Goal: Task Accomplishment & Management: Complete application form

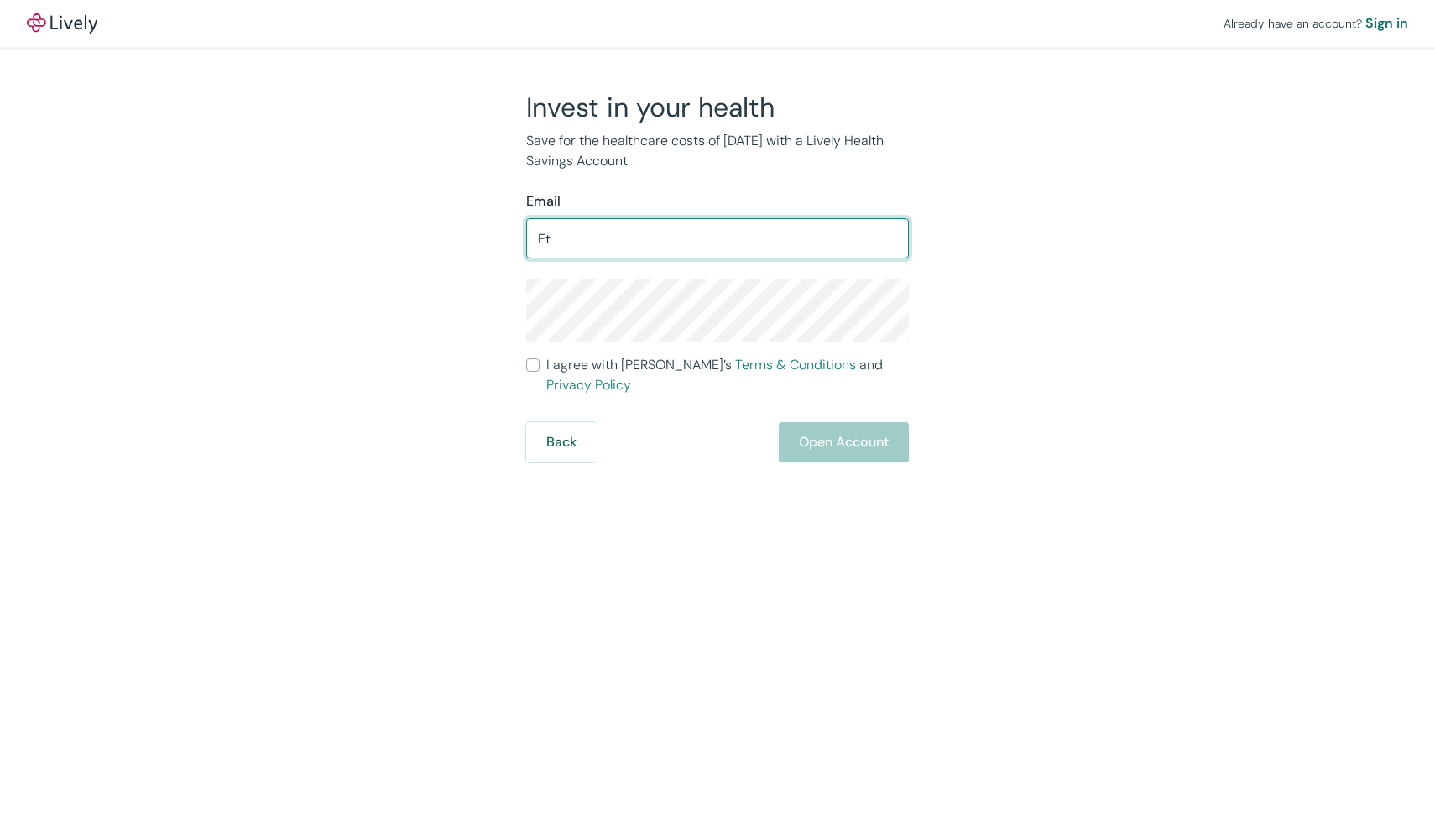
type input "E"
type input "[PERSON_NAME][EMAIL_ADDRESS][PERSON_NAME][DOMAIN_NAME]"
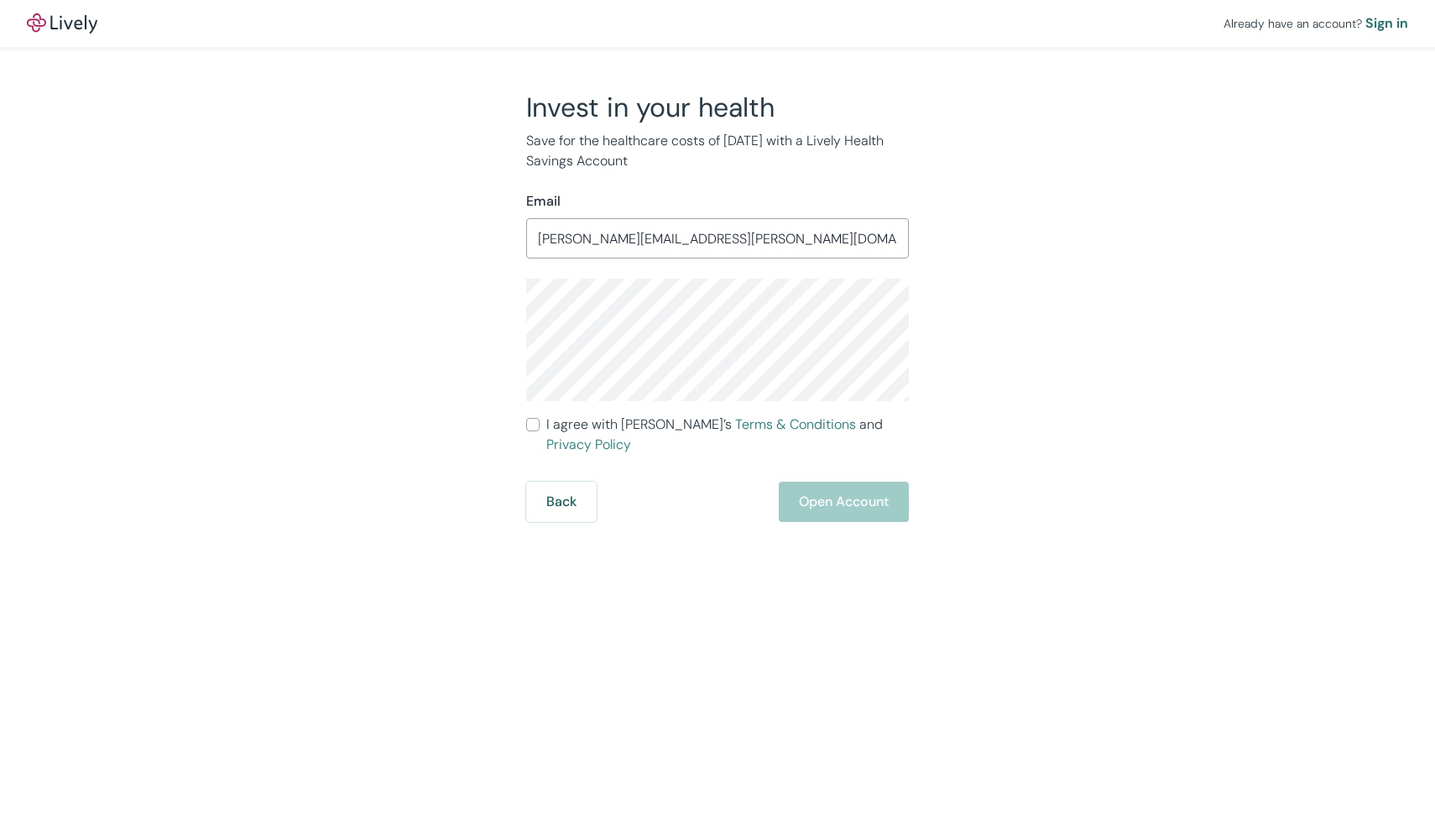
click at [532, 421] on input "I agree with Lively’s Terms & Conditions and Privacy Policy" at bounding box center [532, 424] width 13 height 13
checkbox input "true"
click at [828, 490] on button "Open Account" at bounding box center [844, 502] width 130 height 40
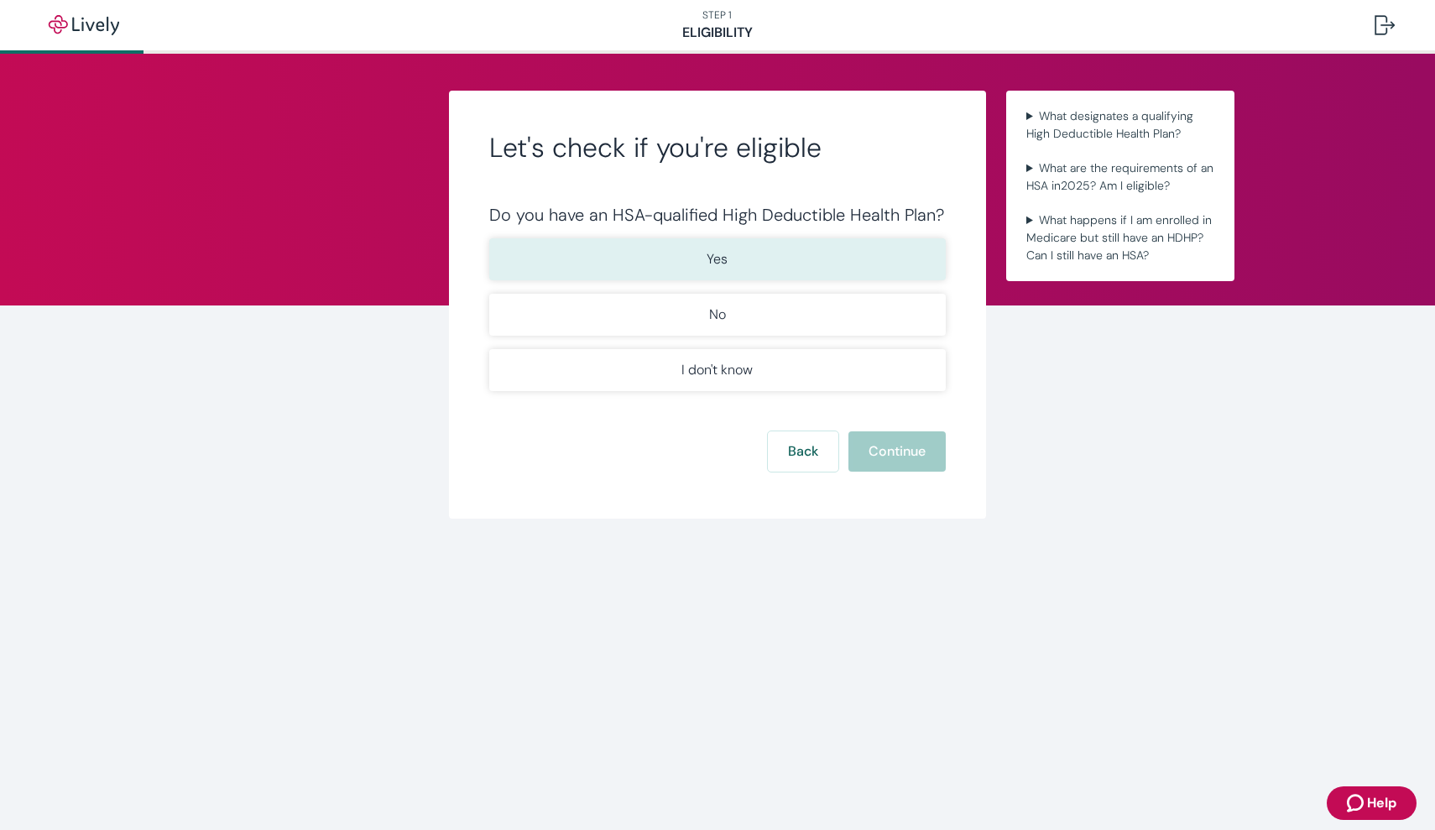
click at [707, 254] on p "Yes" at bounding box center [717, 259] width 21 height 20
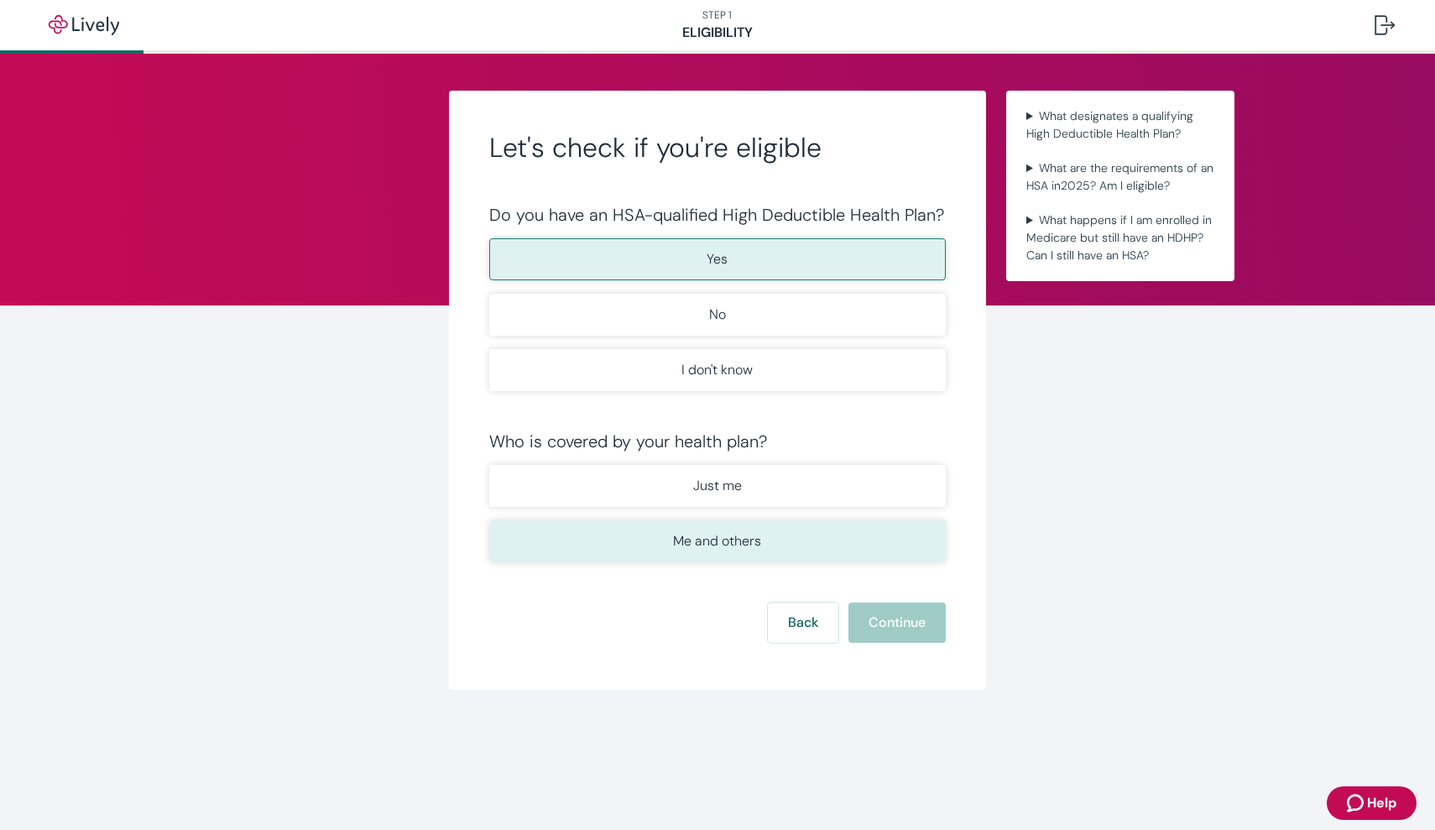
click at [696, 546] on p "Me and others" at bounding box center [717, 541] width 88 height 20
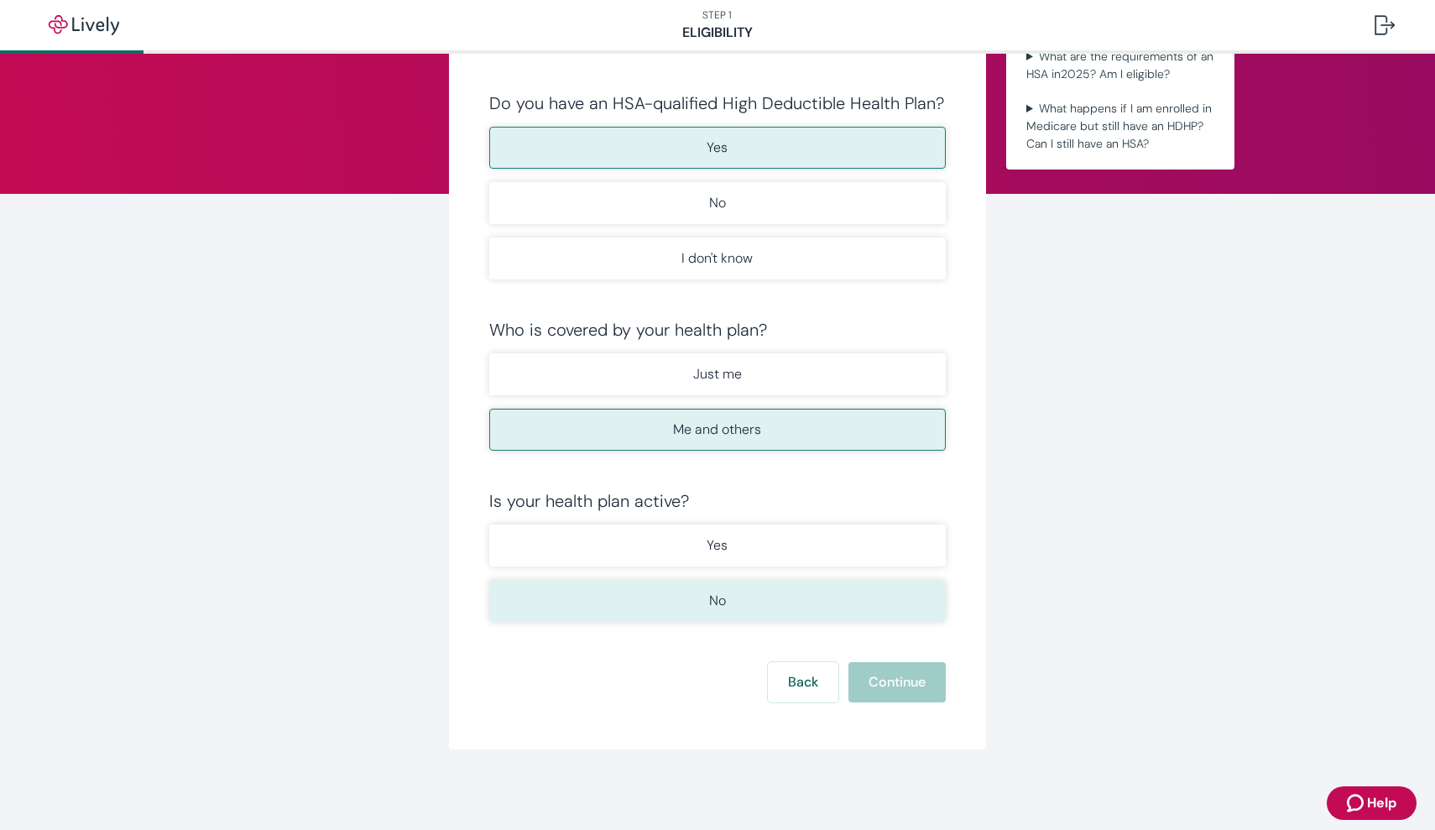
scroll to position [112, 0]
click at [675, 587] on button "No" at bounding box center [717, 601] width 457 height 42
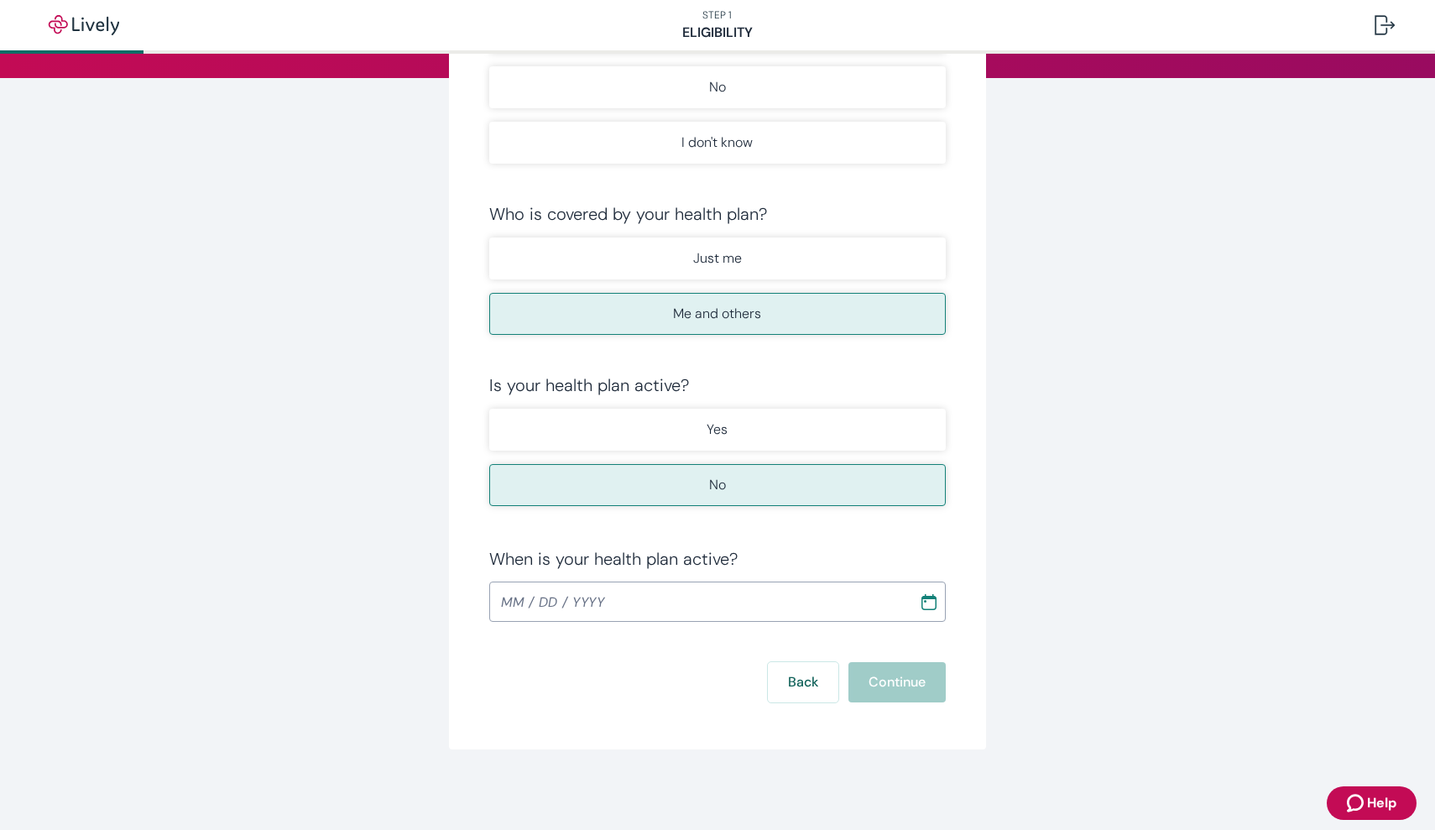
scroll to position [227, 0]
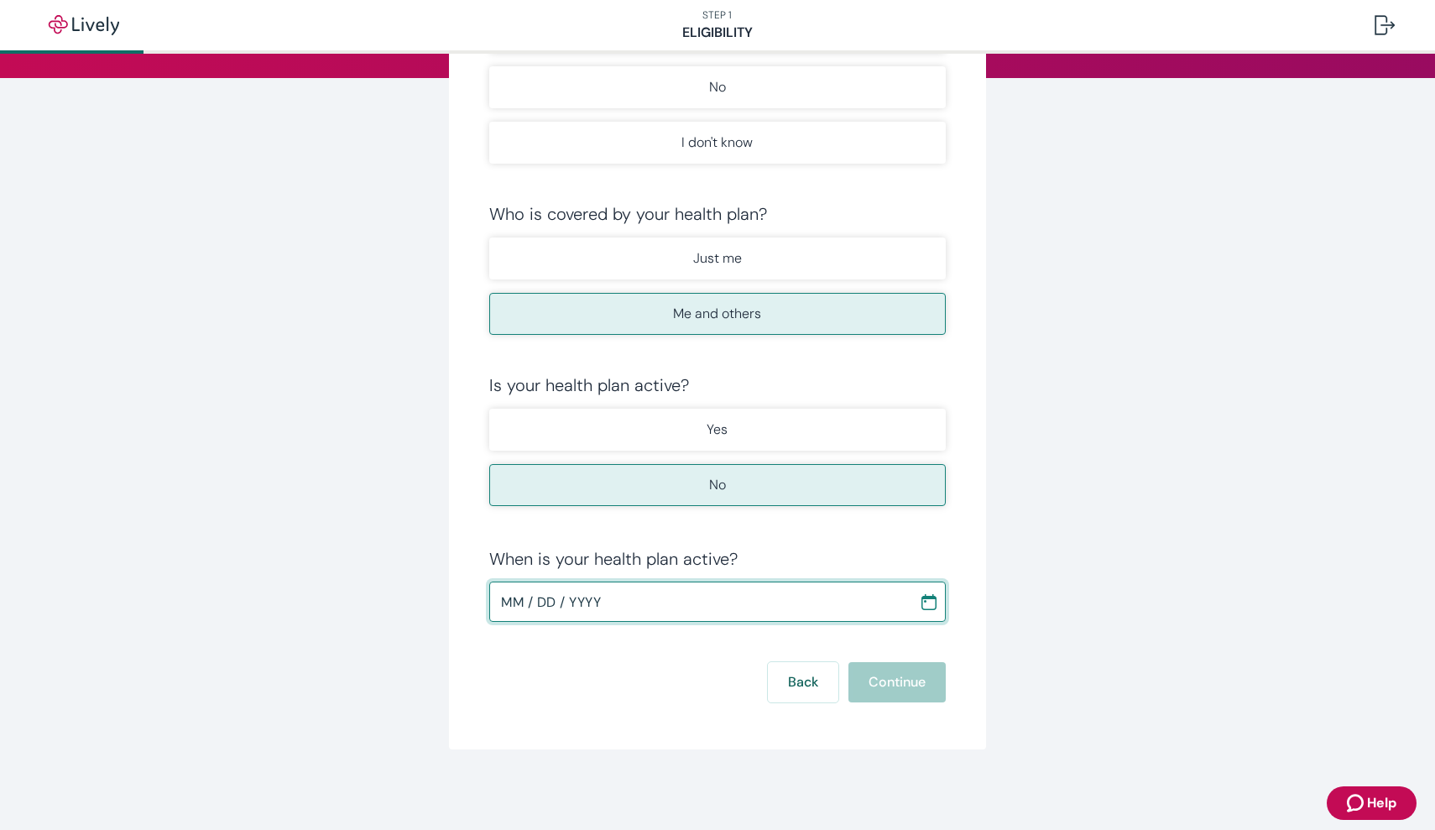
click at [520, 595] on input "MM / DD / YYYY" at bounding box center [698, 602] width 418 height 34
type input "09 / 01 / 2025"
click at [902, 681] on button "Continue" at bounding box center [897, 682] width 97 height 40
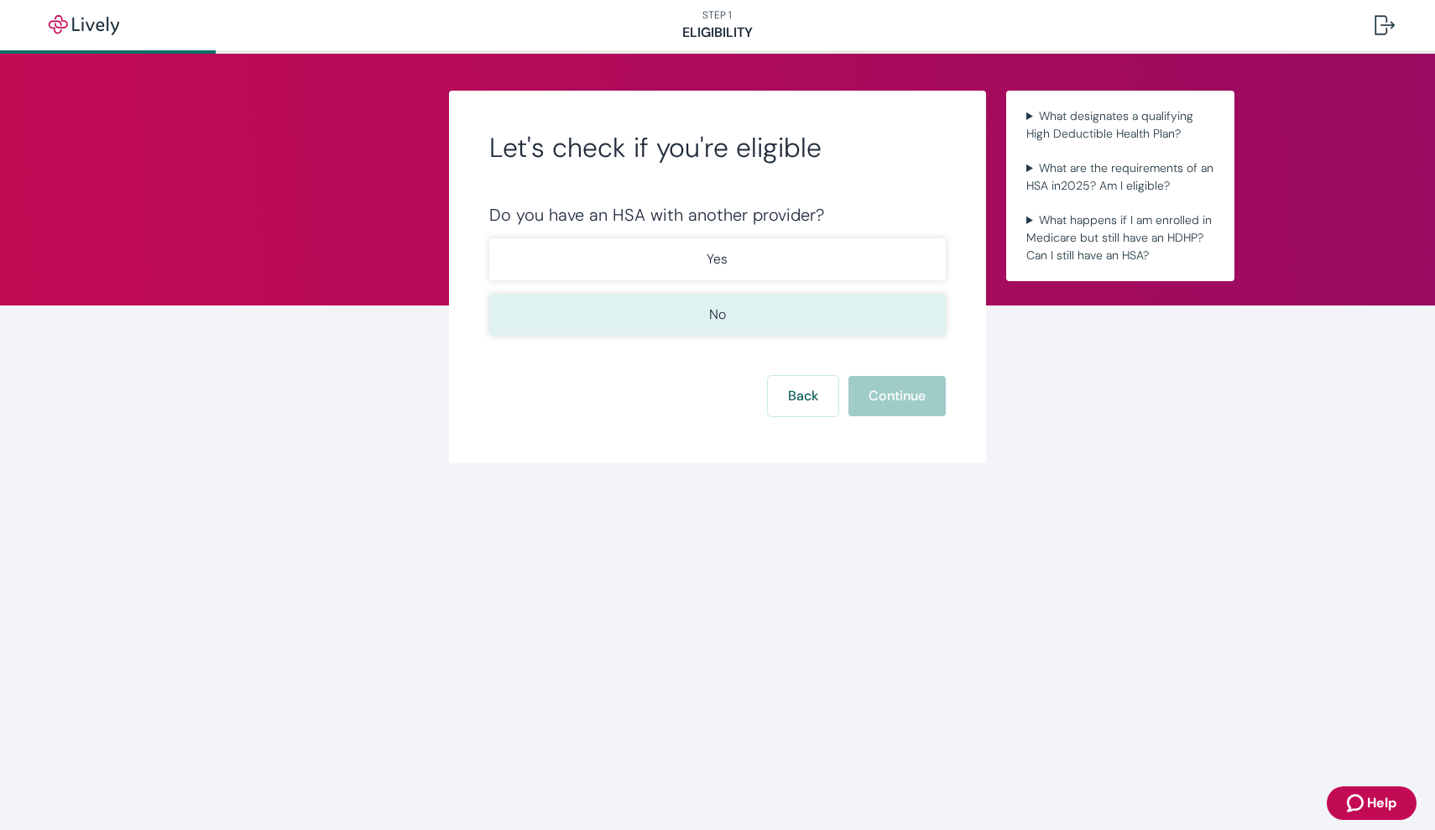
click at [759, 317] on button "No" at bounding box center [717, 315] width 457 height 42
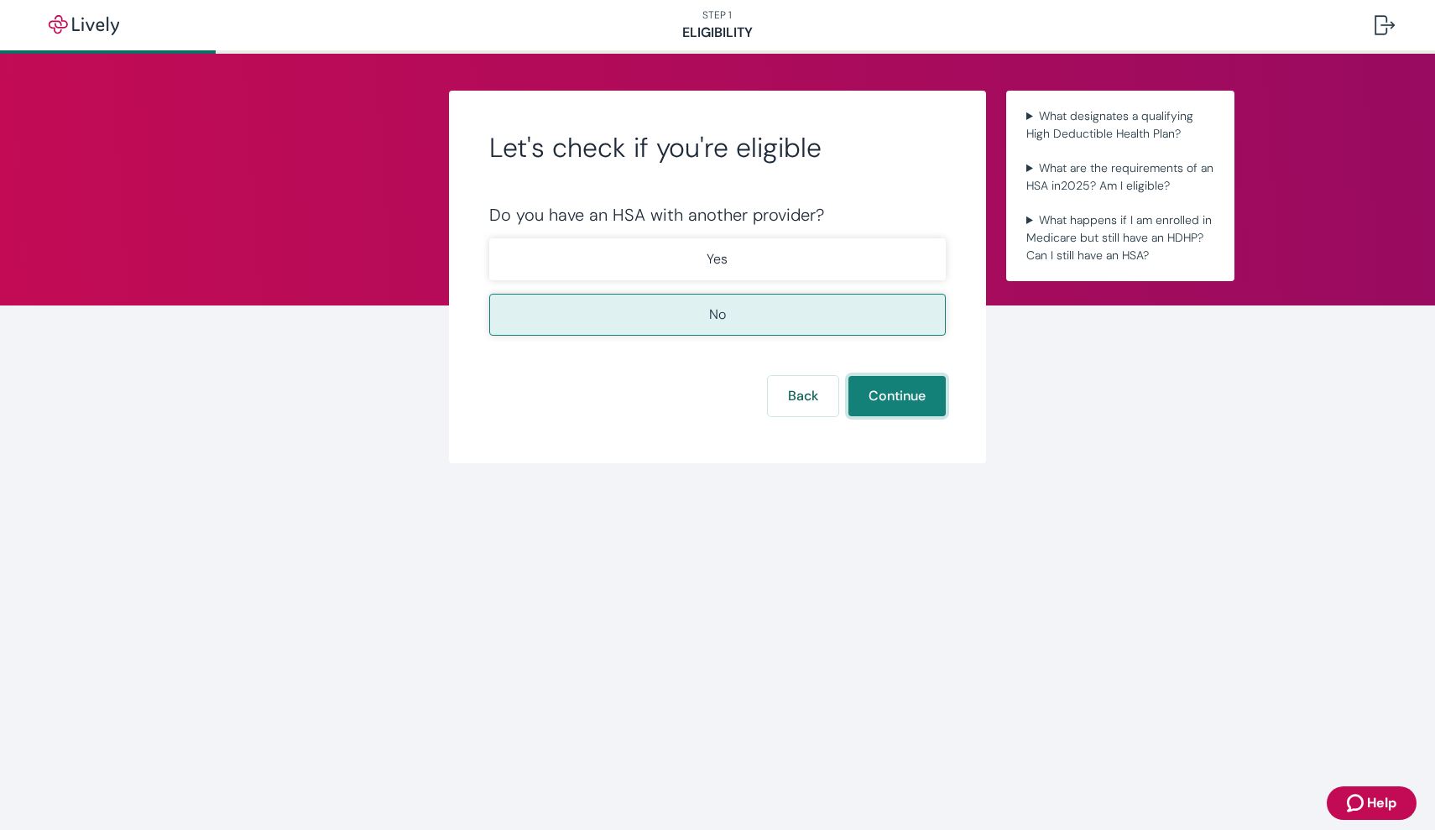
click at [885, 395] on button "Continue" at bounding box center [897, 396] width 97 height 40
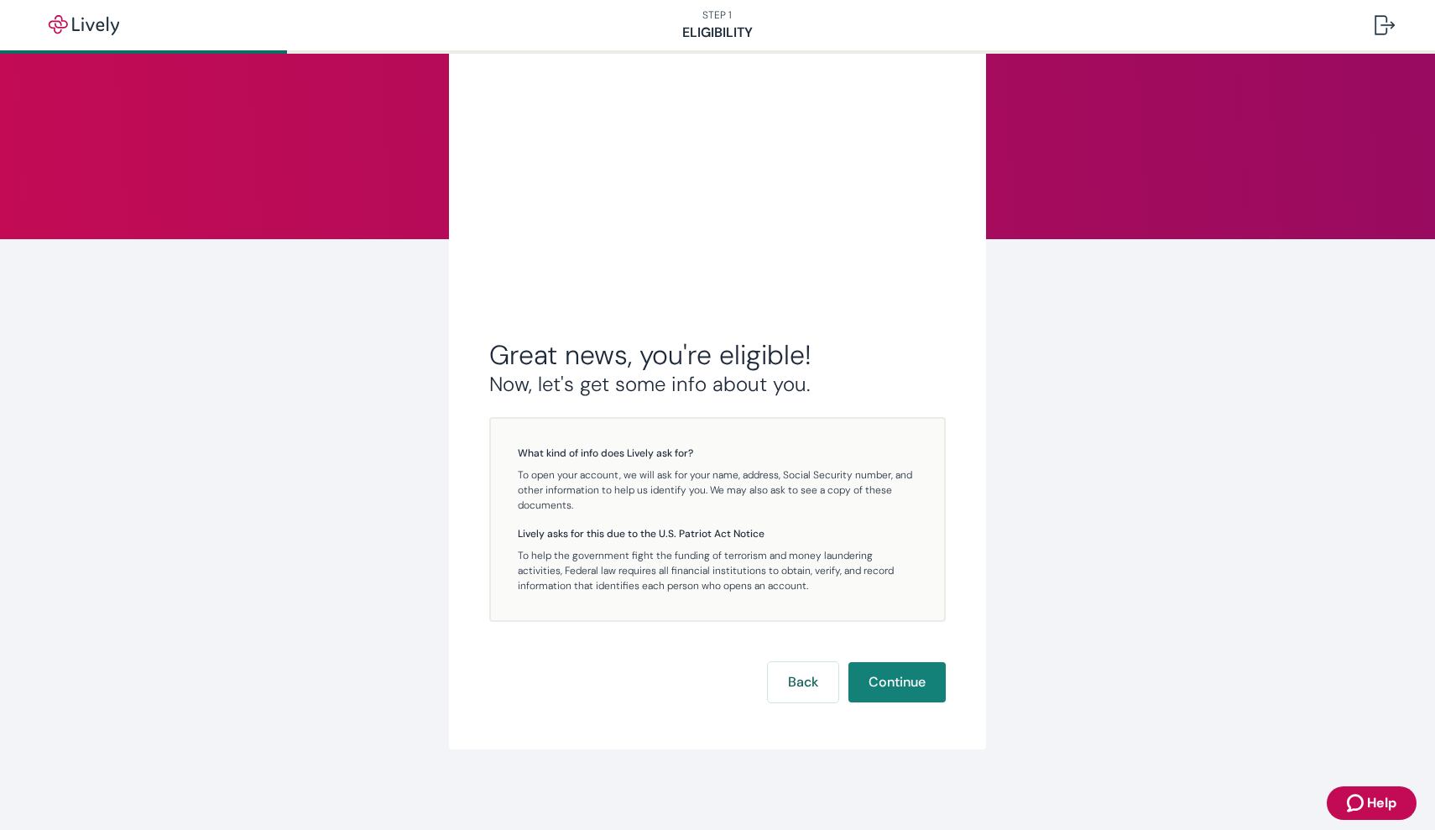
scroll to position [66, 0]
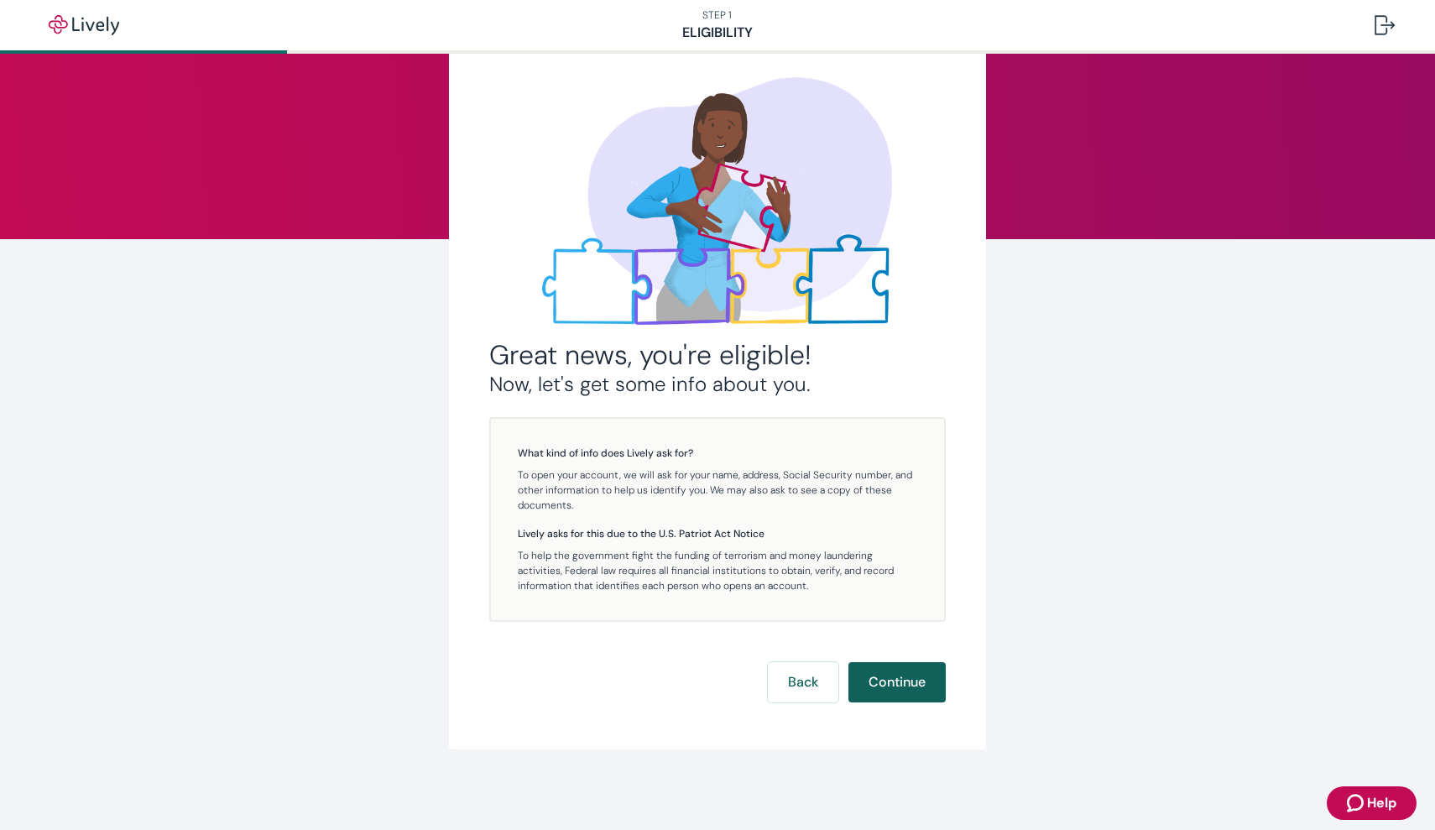
click at [878, 687] on button "Continue" at bounding box center [897, 682] width 97 height 40
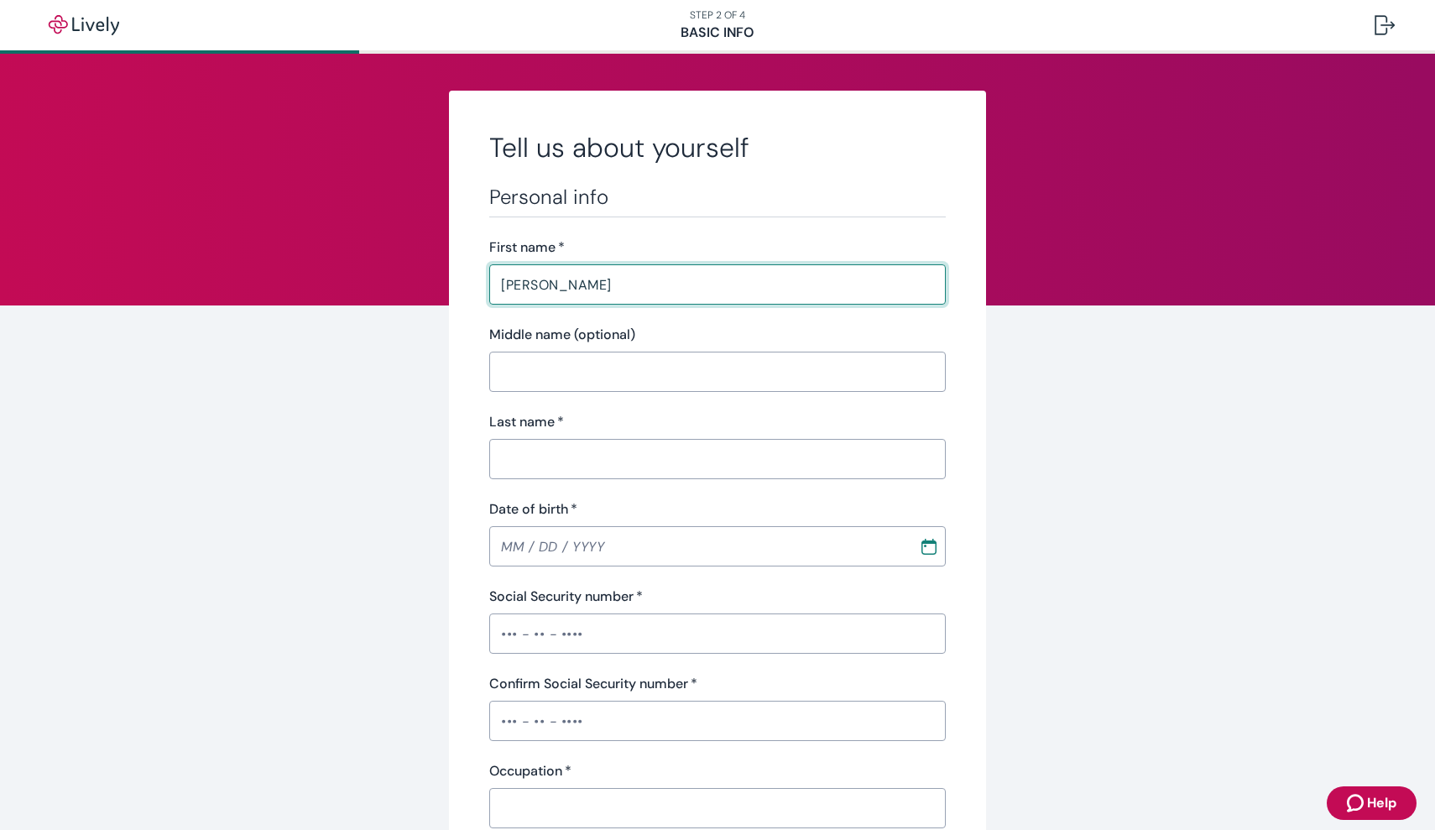
type input "[PERSON_NAME]"
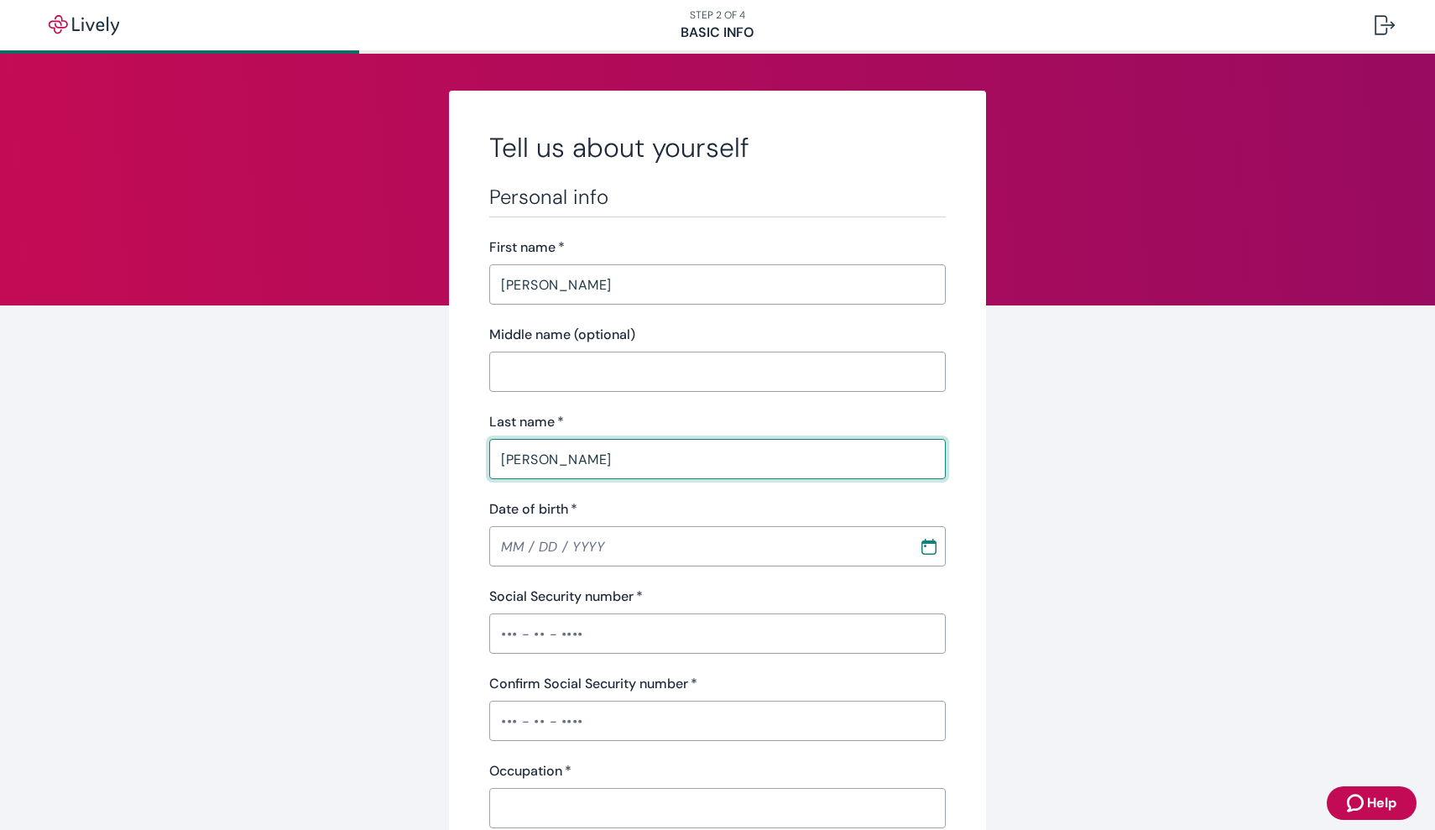
type input "Prouse"
click at [533, 384] on input "Middle name (optional)" at bounding box center [717, 372] width 457 height 34
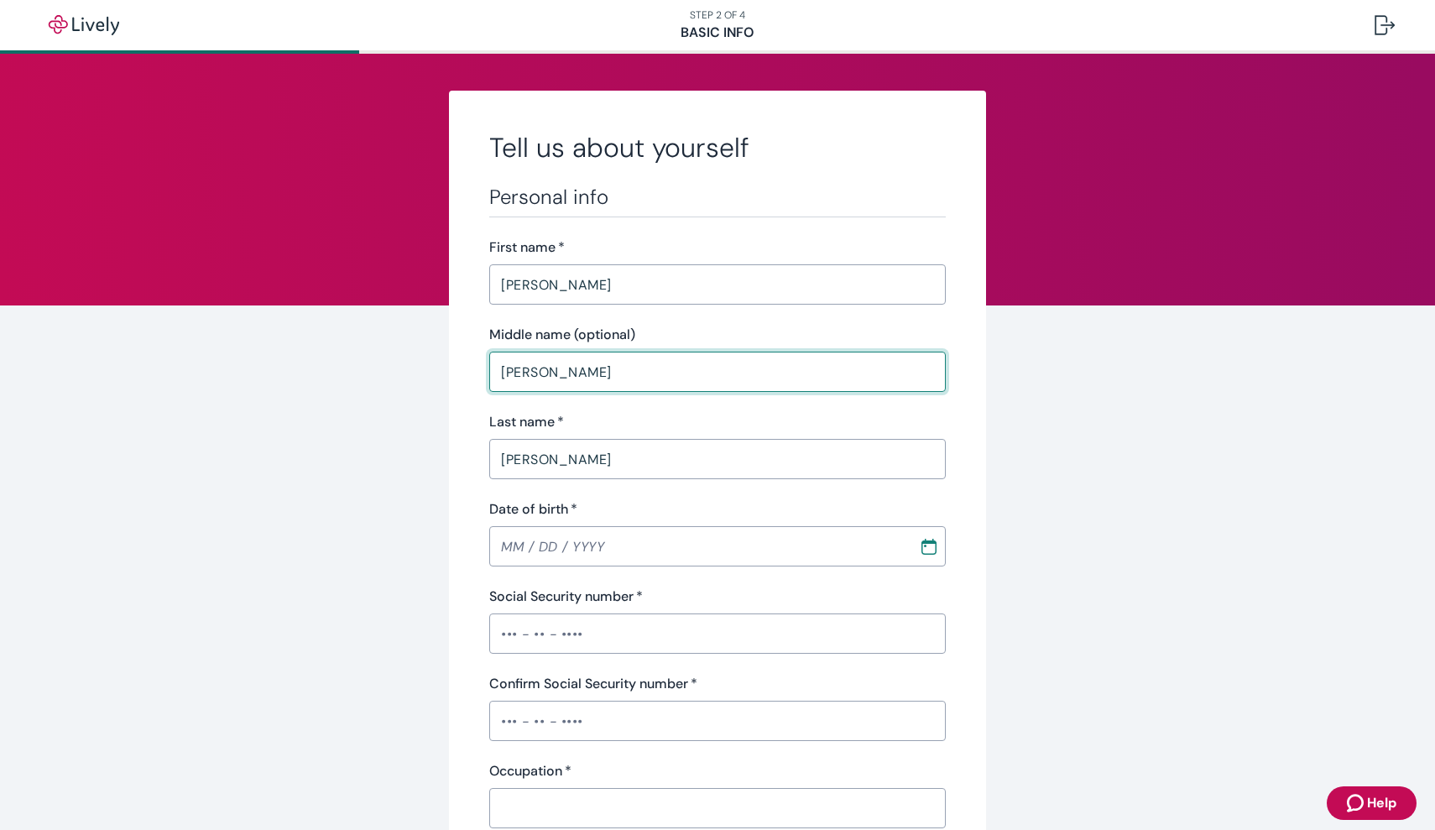
type input "Joseph"
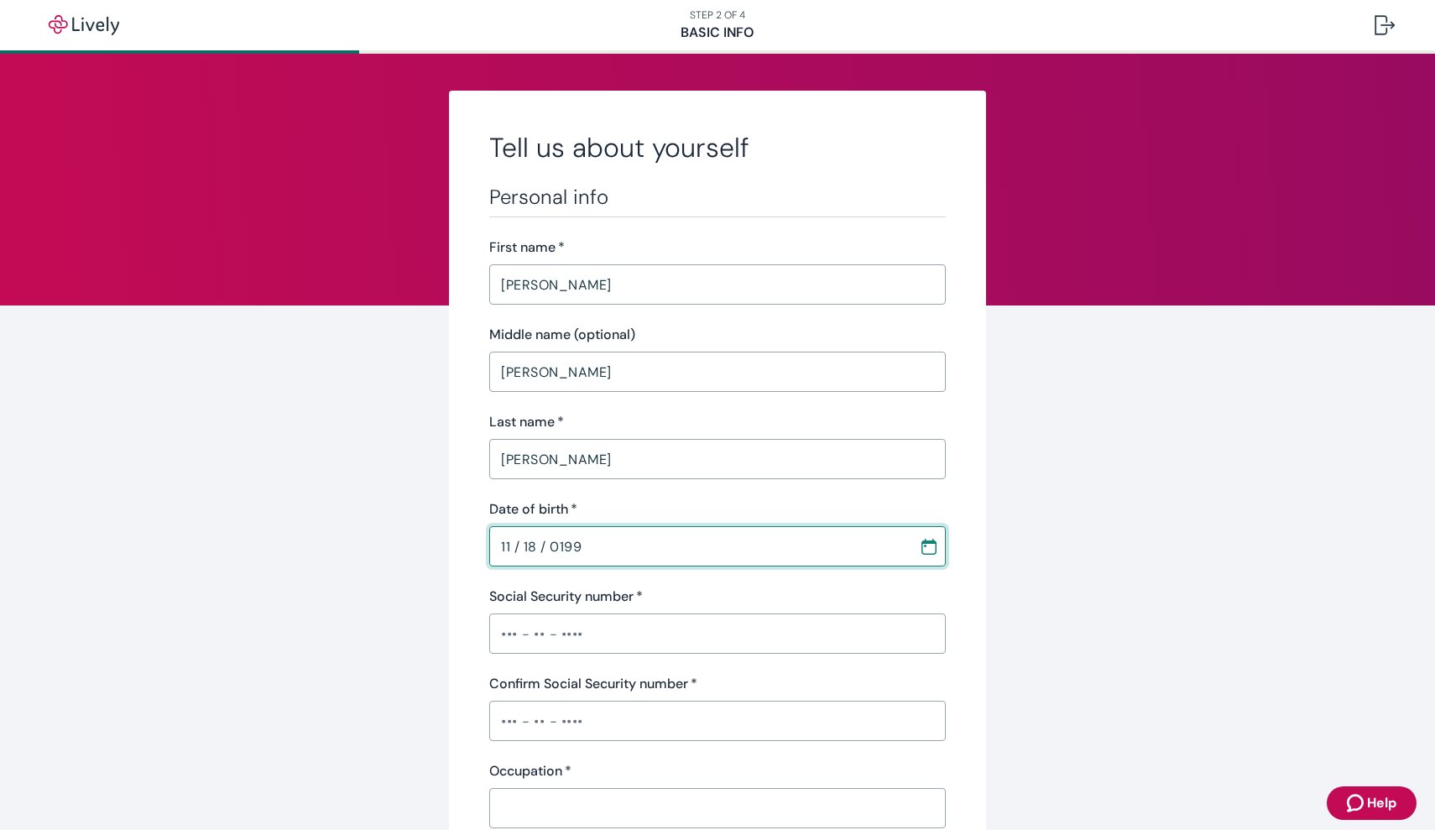
type input "11 / 18 / 1994"
click at [518, 628] on input "Social Security number   *" at bounding box center [717, 634] width 457 height 34
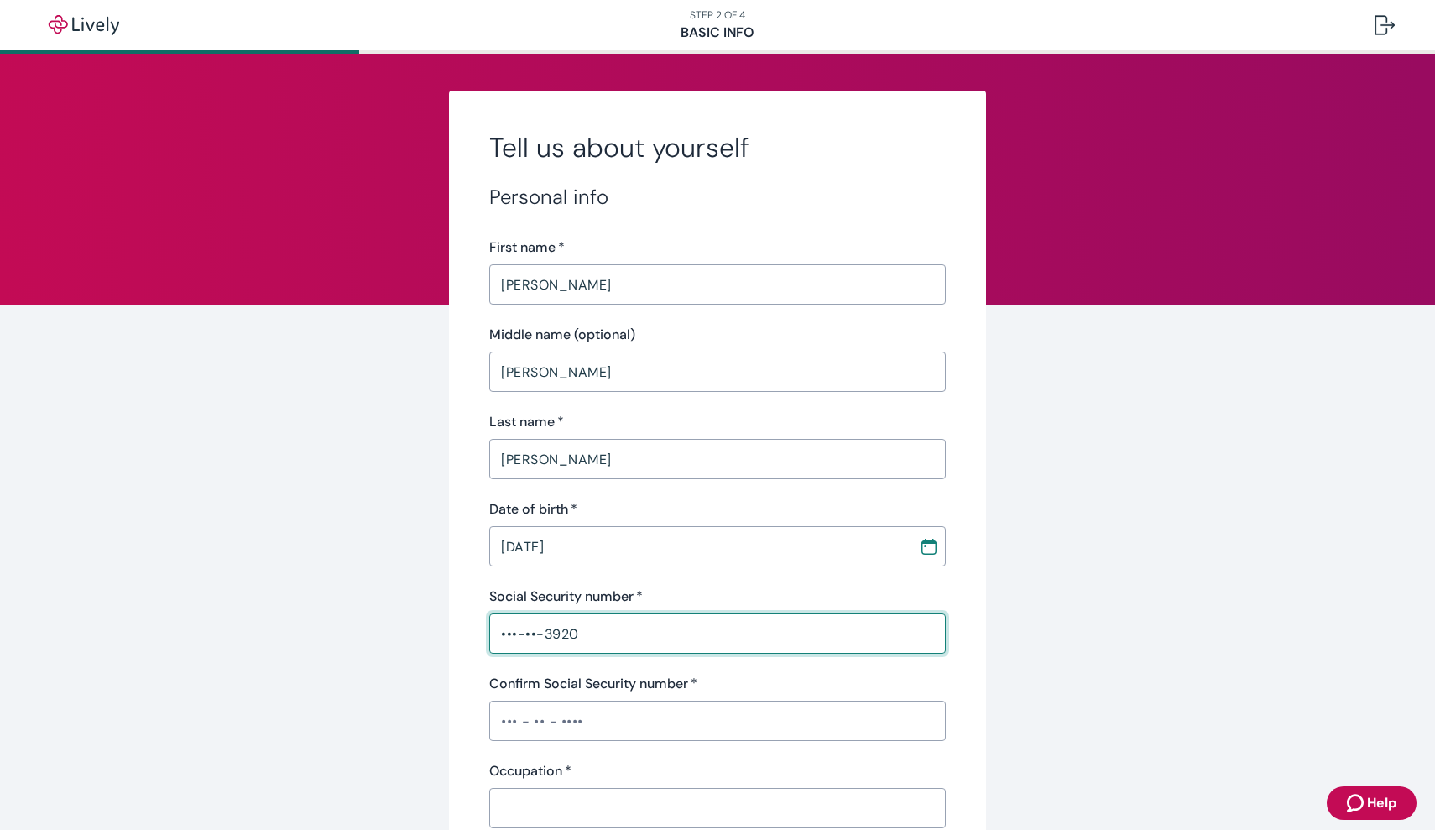
type input "•••-••-3920"
click at [504, 724] on input "Confirm Social Security number   *" at bounding box center [717, 721] width 457 height 34
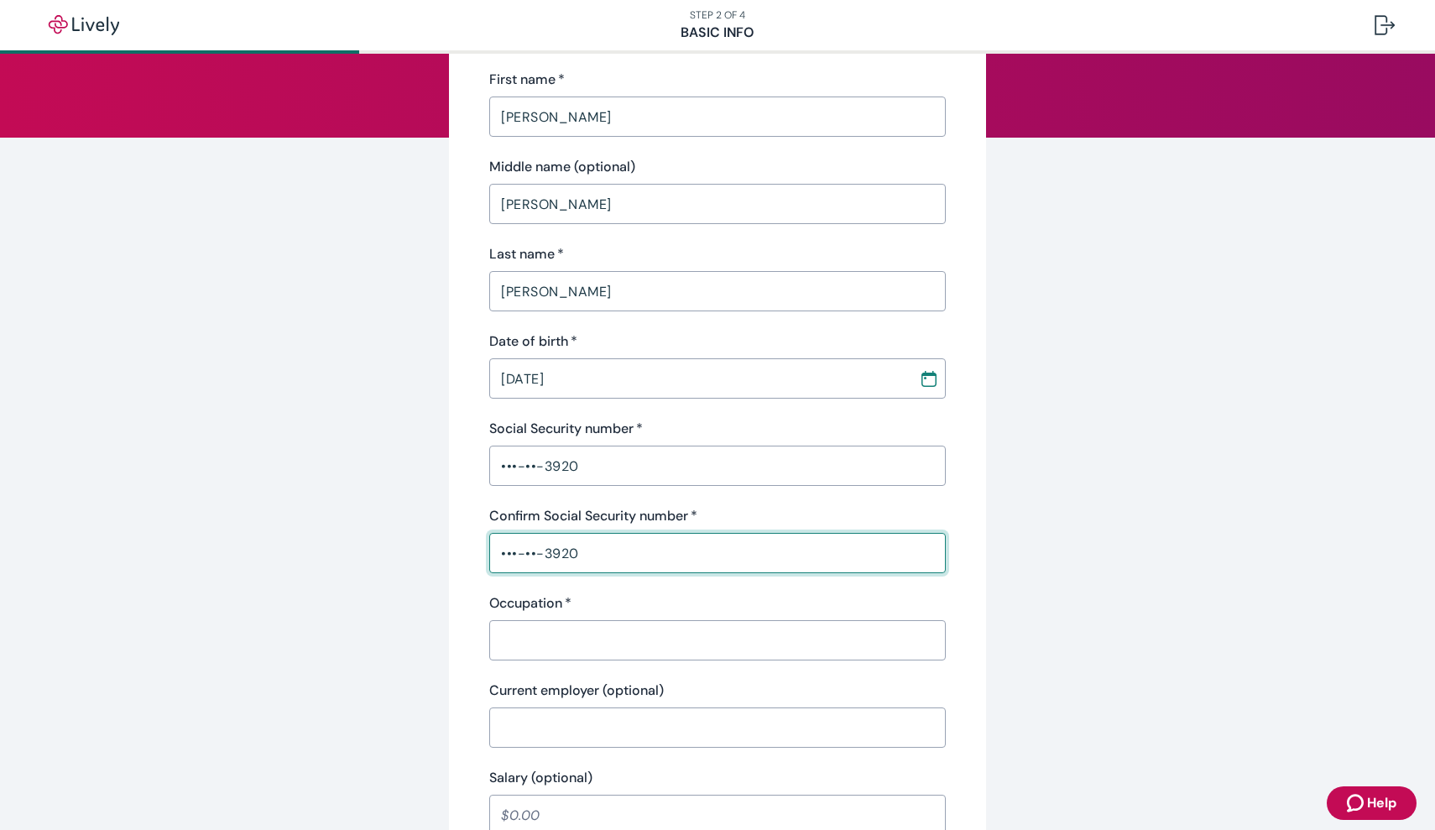
scroll to position [250, 0]
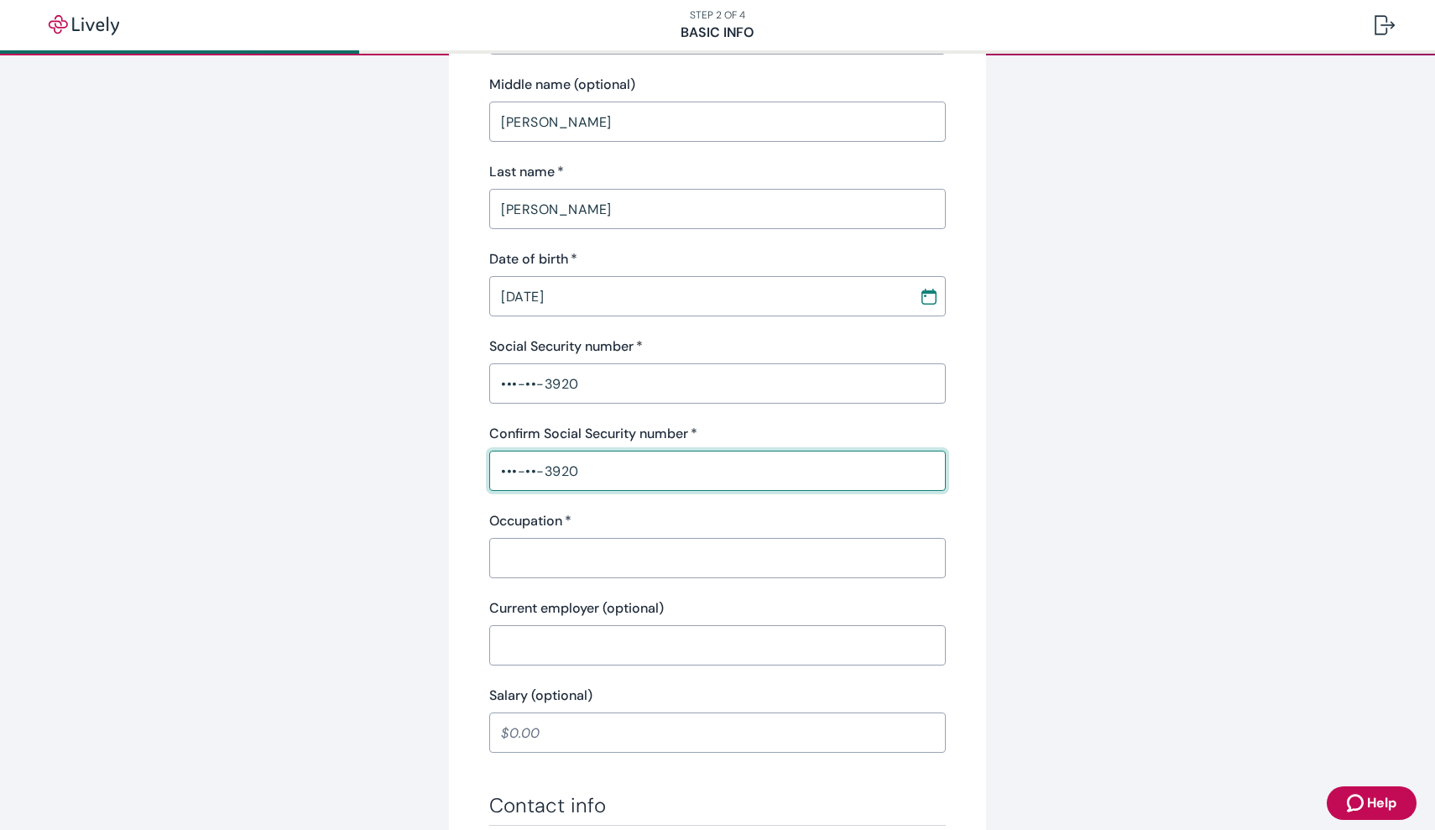
type input "•••-••-3920"
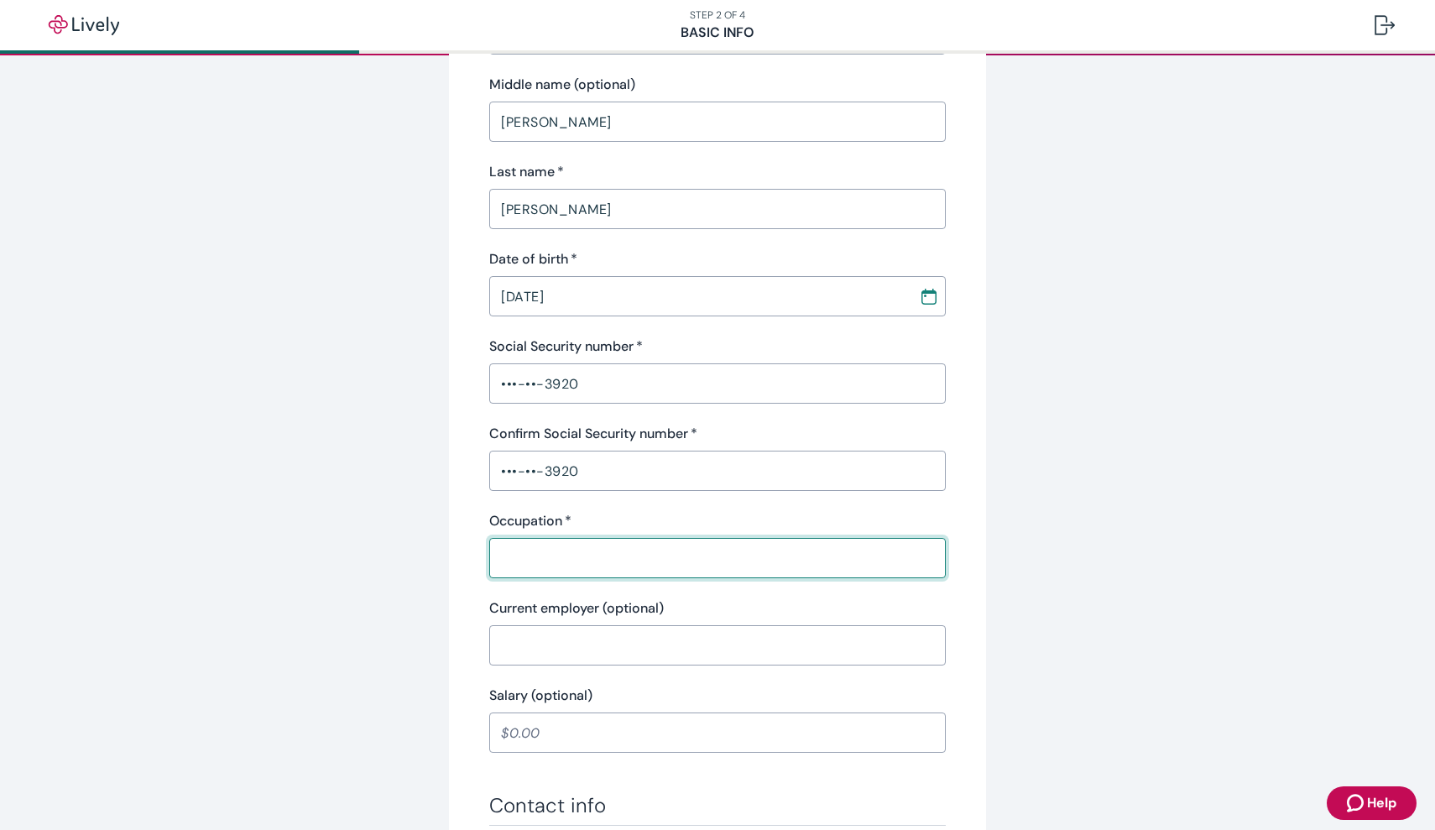
click at [545, 562] on input "Occupation   *" at bounding box center [717, 558] width 457 height 34
type input "Pastor"
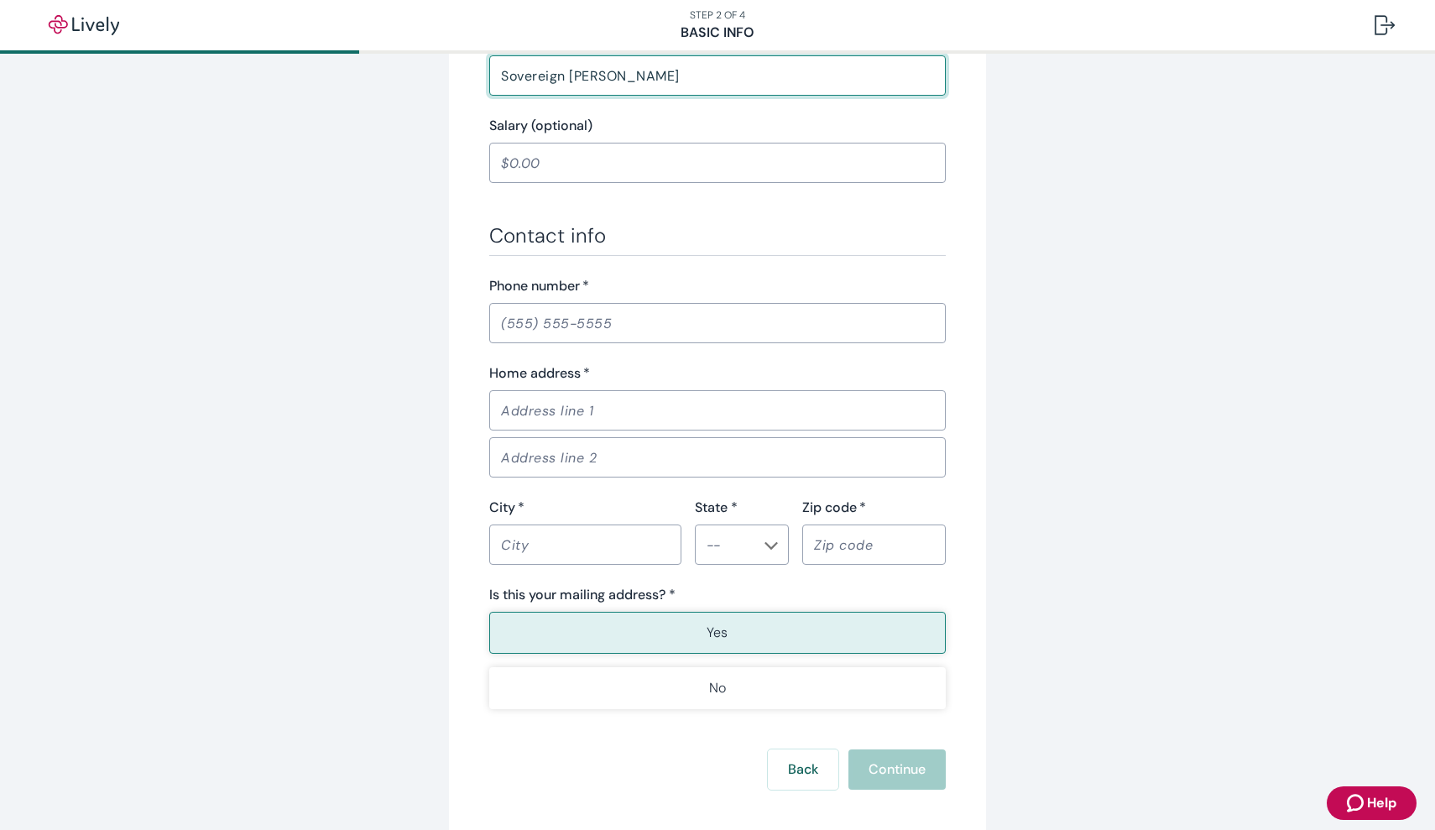
scroll to position [834, 0]
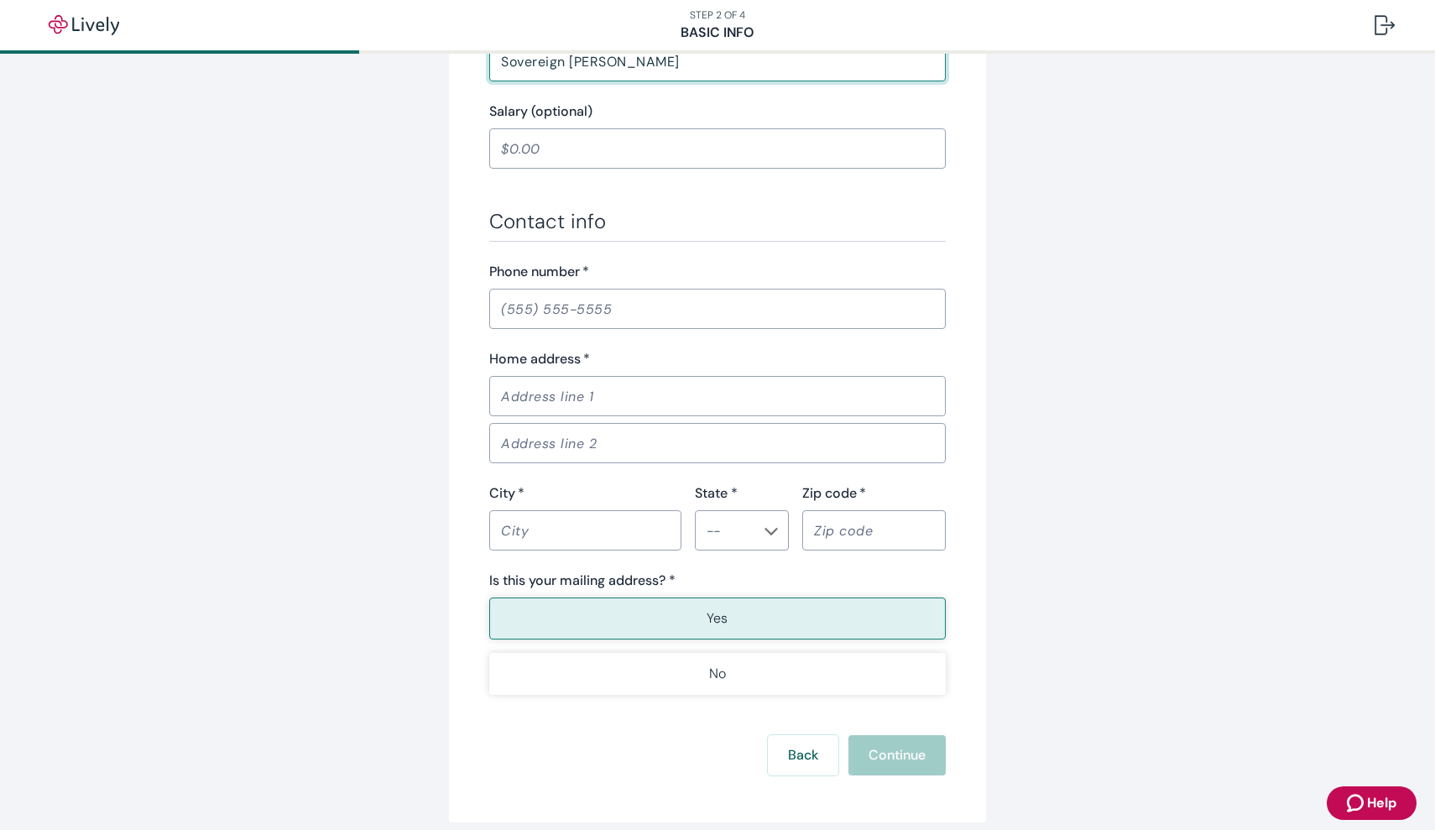
type input "Sovereign Grace Church"
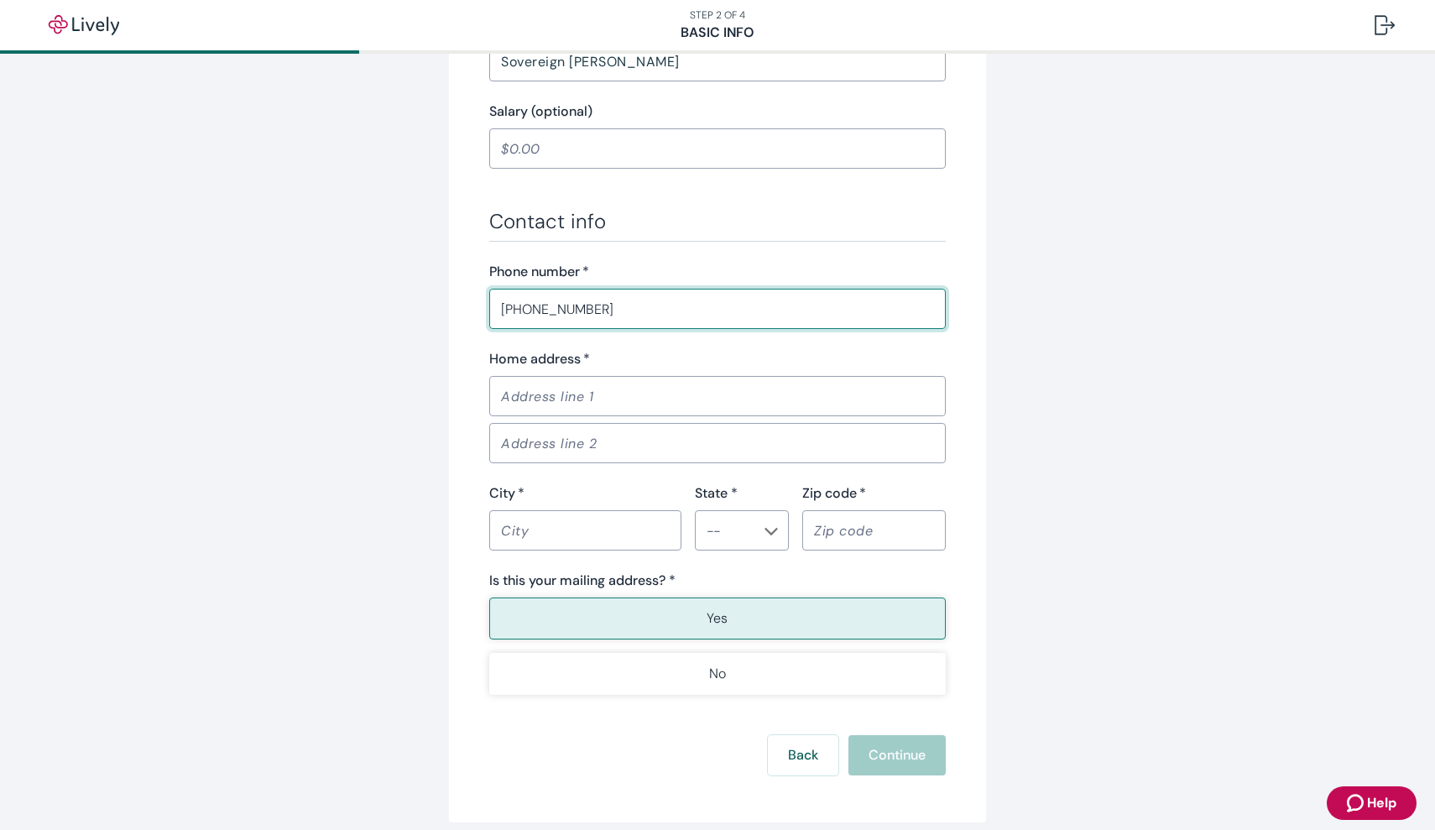
type input "(717) 460-7186"
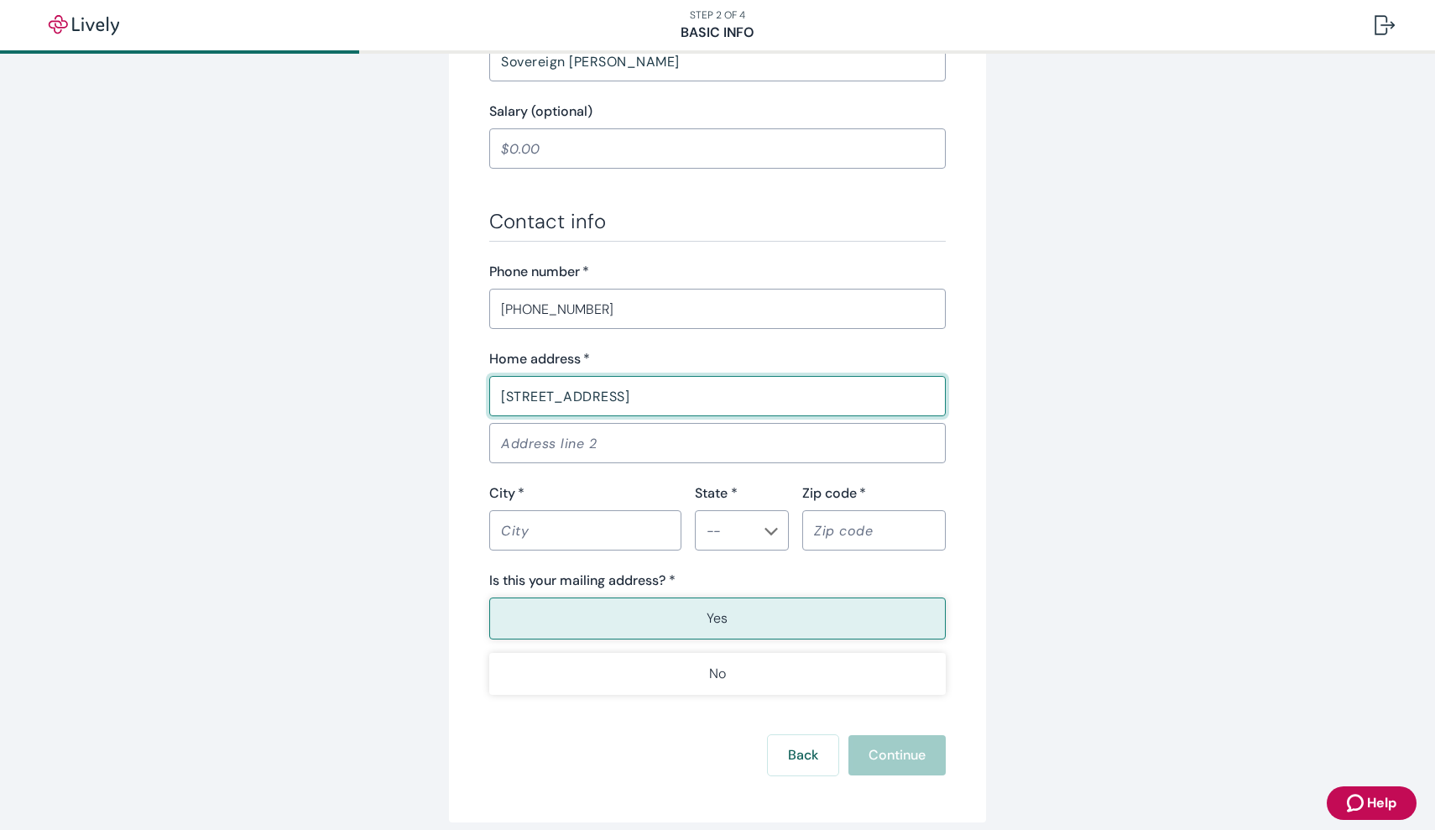
type input "560 Doefield Ct"
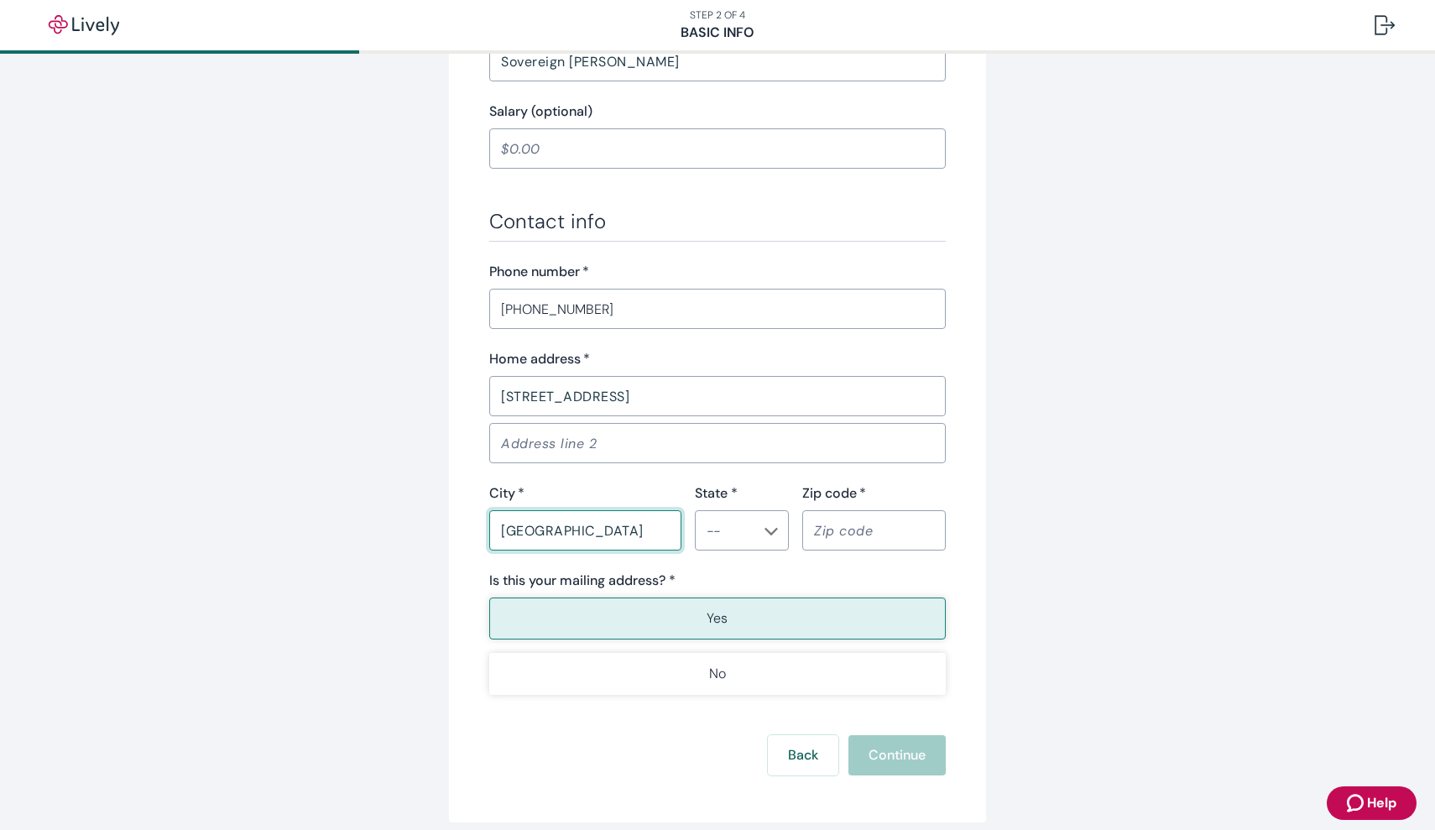
type input "Abingdon"
type input "MD"
type input "21009"
click at [737, 609] on button "Yes" at bounding box center [717, 619] width 457 height 42
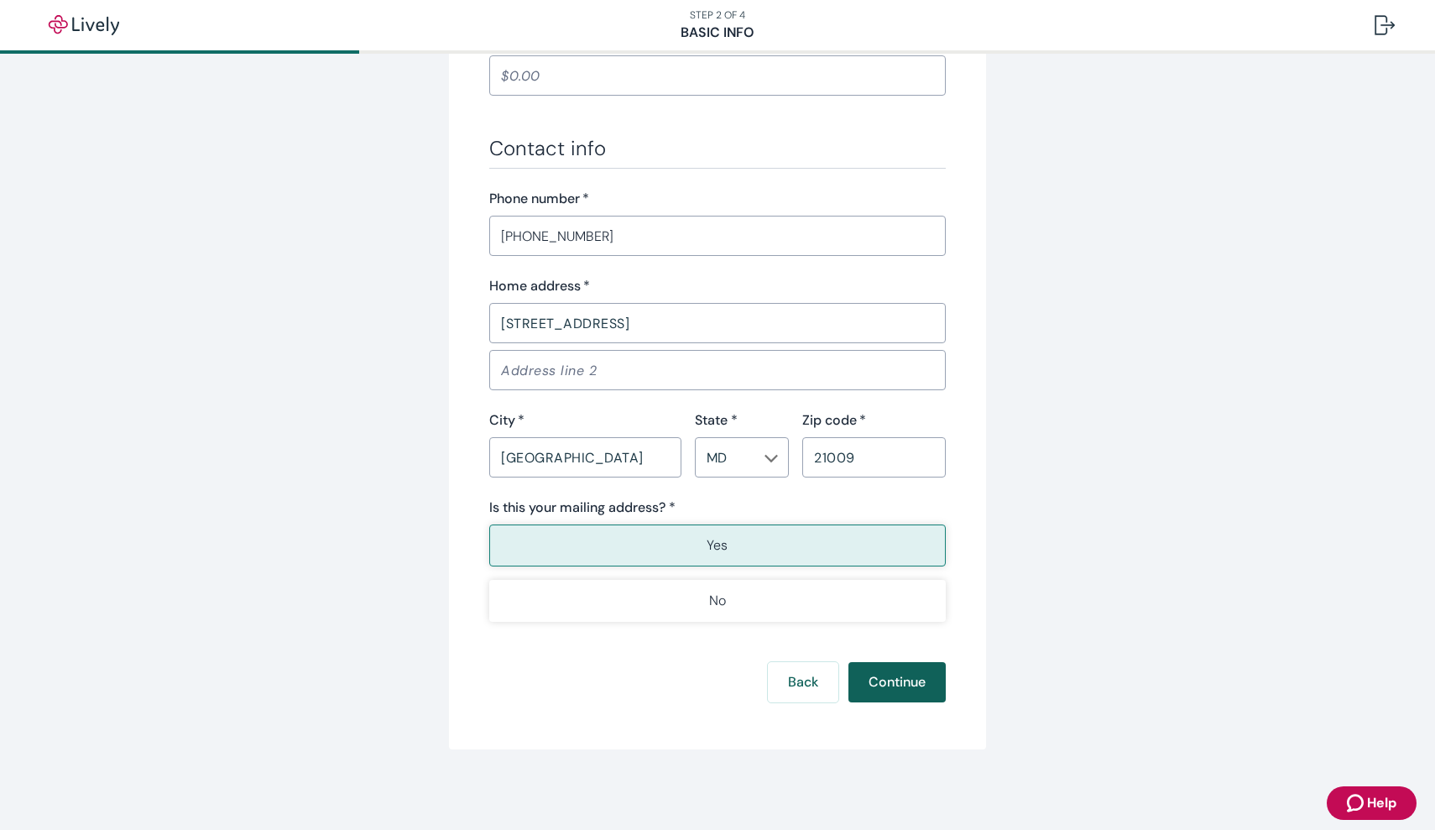
scroll to position [907, 0]
click at [902, 692] on button "Continue" at bounding box center [897, 682] width 97 height 40
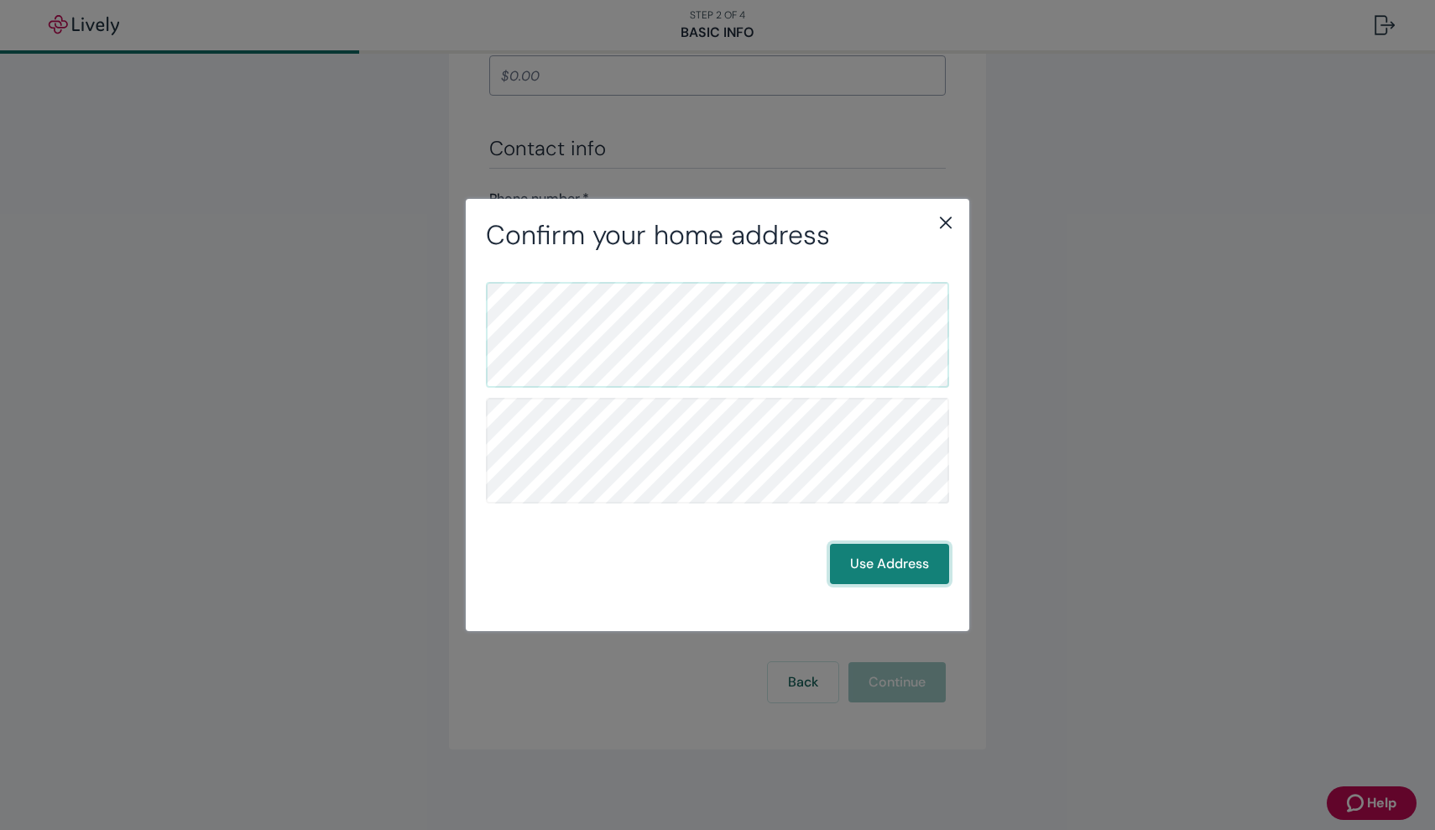
click at [861, 561] on button "Use Address" at bounding box center [889, 564] width 119 height 40
click at [876, 570] on button "Use Address" at bounding box center [889, 564] width 119 height 40
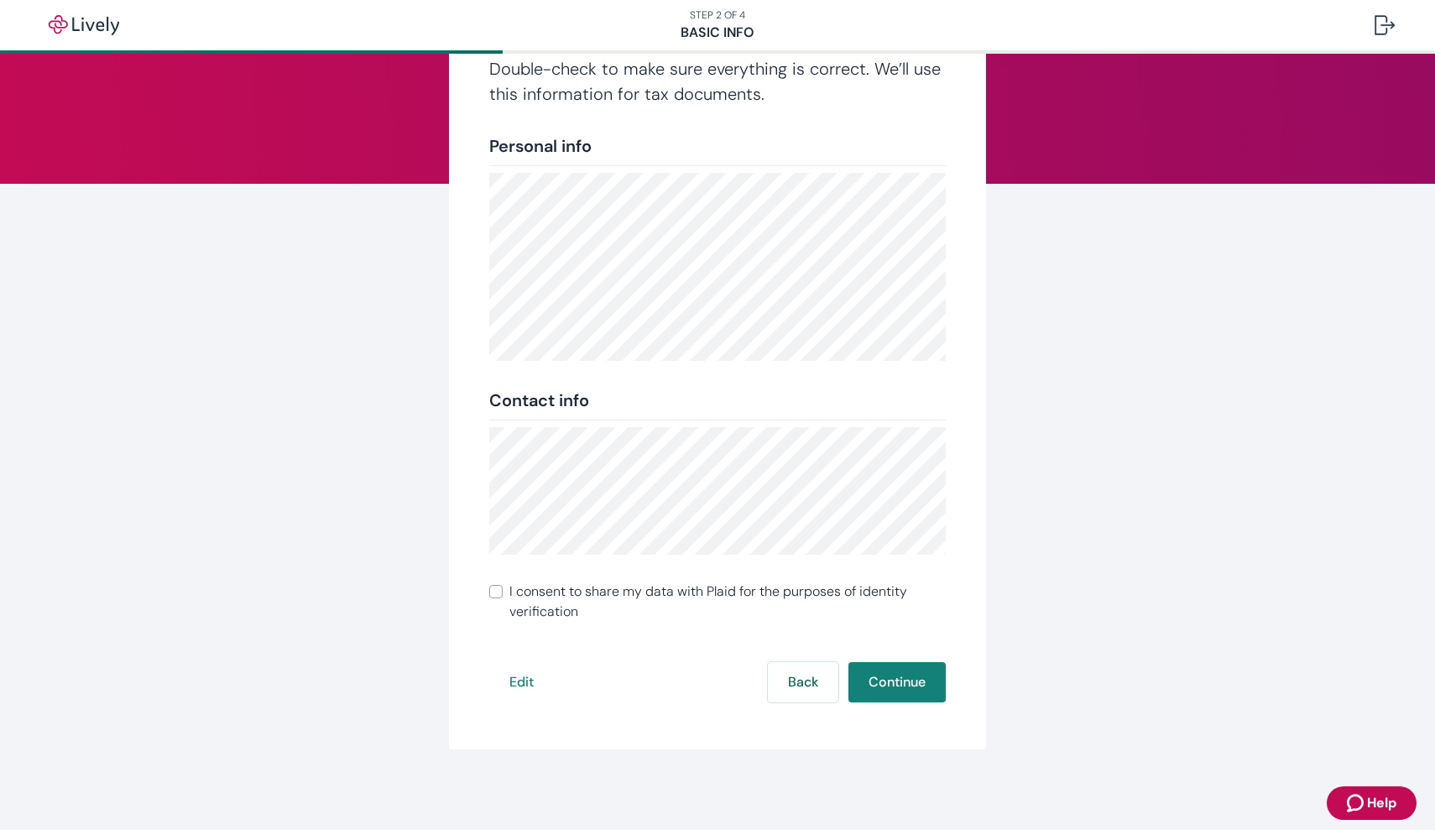
scroll to position [122, 0]
click at [546, 599] on span "I consent to share my data with Plaid for the purposes of identity verification" at bounding box center [728, 602] width 436 height 40
click at [503, 599] on input "I consent to share my data with Plaid for the purposes of identity verification" at bounding box center [495, 591] width 13 height 13
checkbox input "true"
click at [896, 684] on button "Continue" at bounding box center [897, 682] width 97 height 40
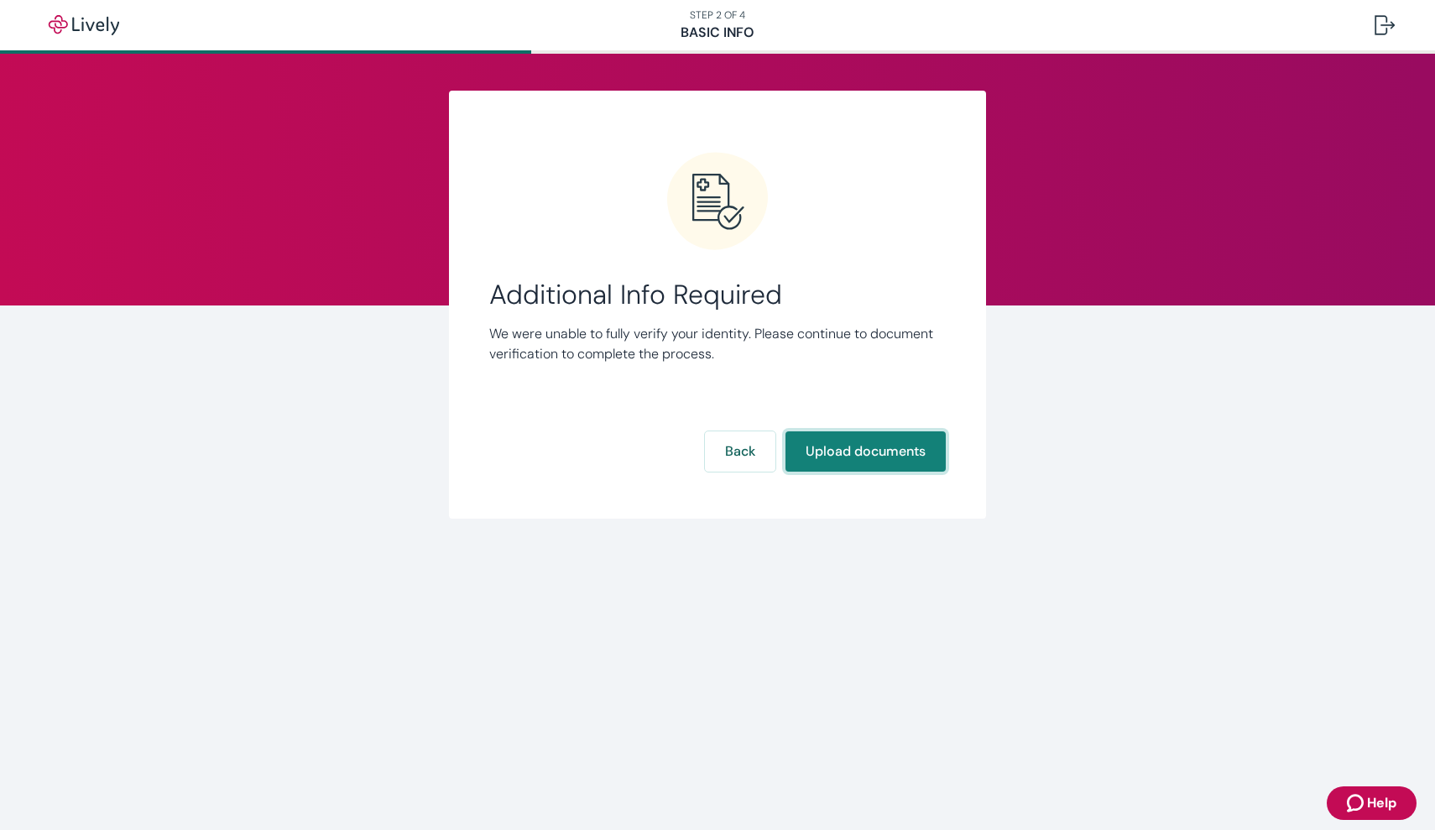
click at [891, 457] on button "Upload documents" at bounding box center [866, 451] width 160 height 40
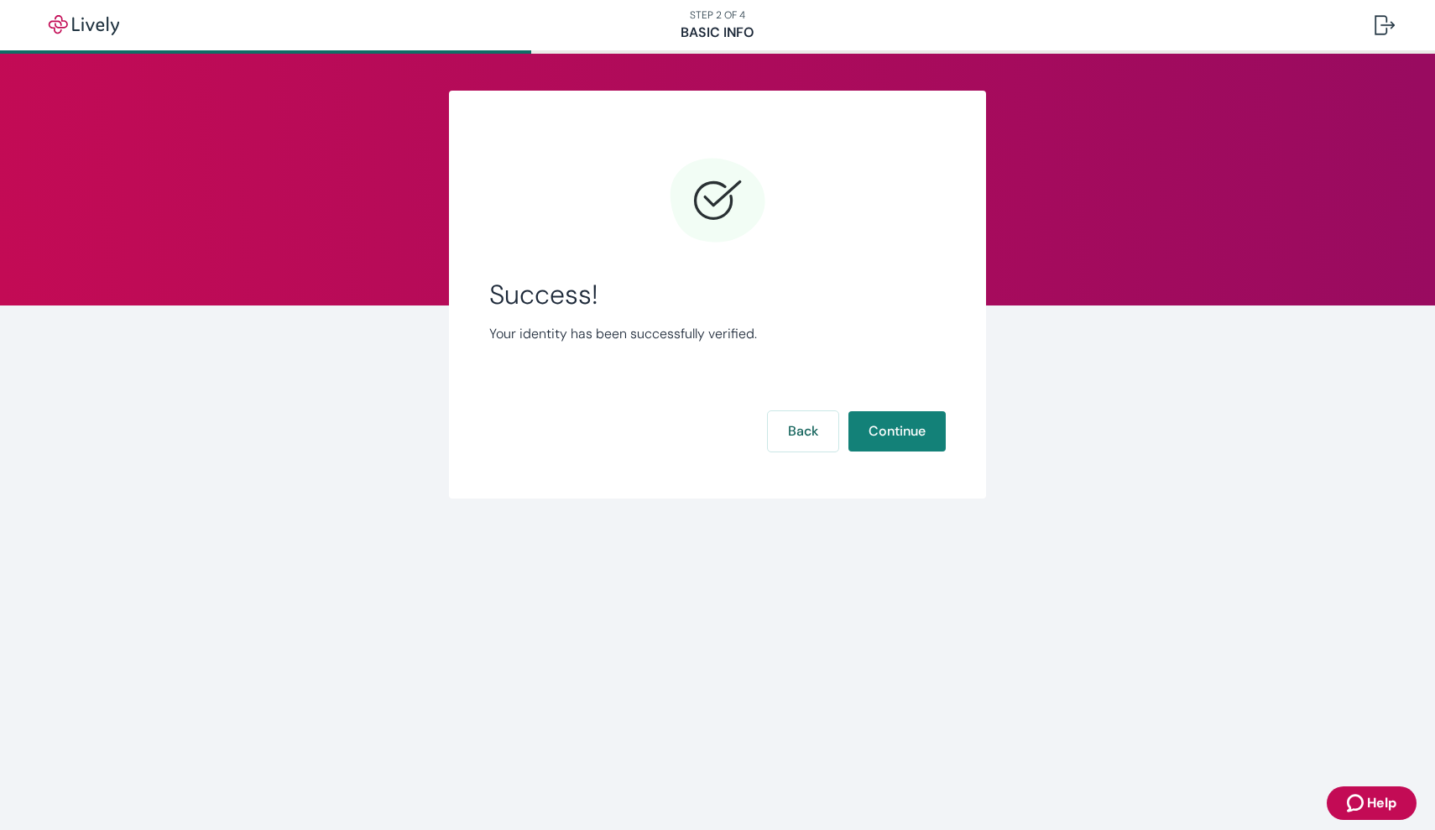
click at [924, 410] on div "Success! Your identity has been successfully verified. Back Continue" at bounding box center [717, 304] width 457 height 307
click at [899, 429] on button "Continue" at bounding box center [897, 431] width 97 height 40
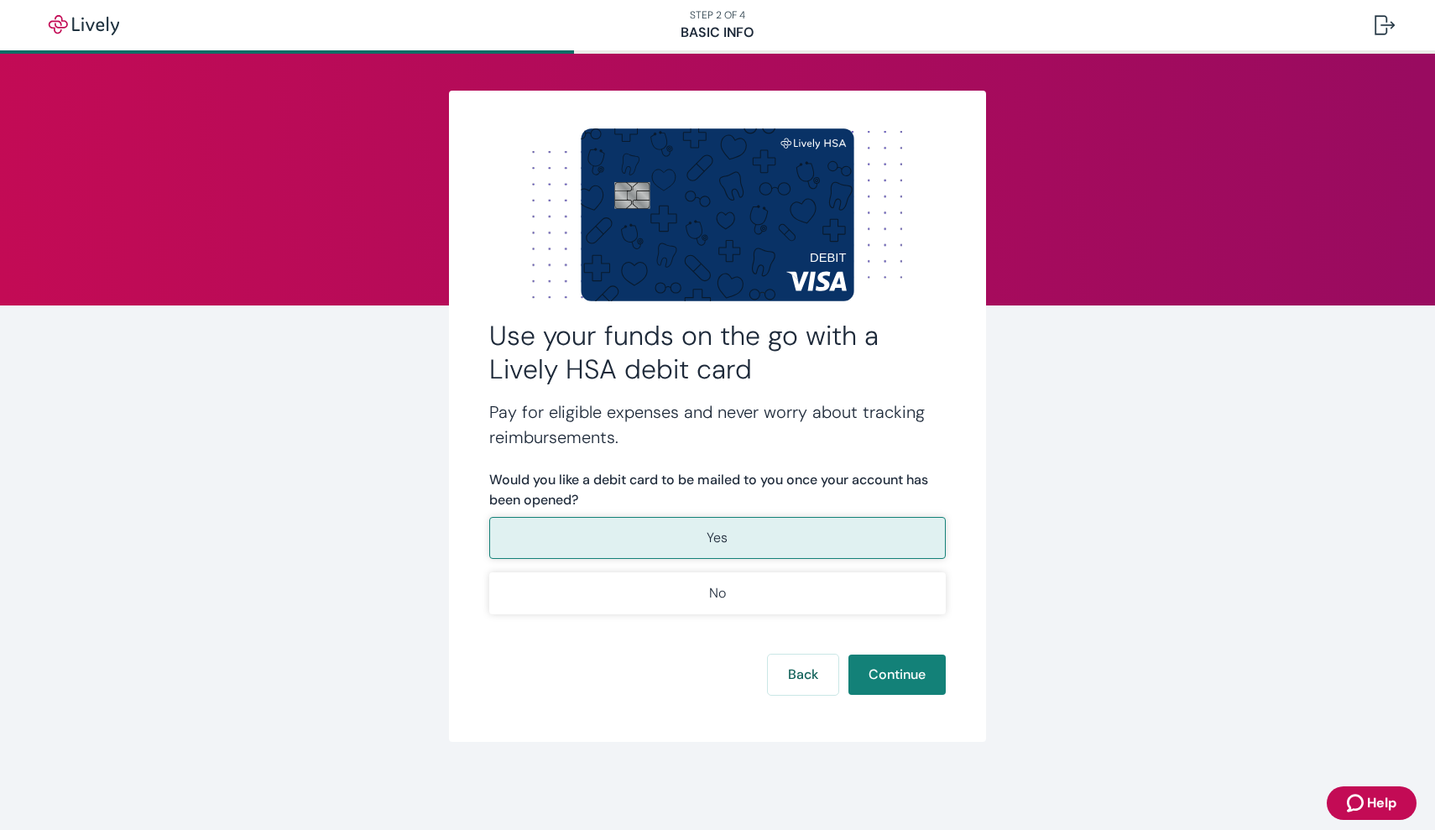
click at [886, 546] on button "Yes" at bounding box center [717, 538] width 457 height 42
click at [895, 679] on button "Continue" at bounding box center [897, 675] width 97 height 40
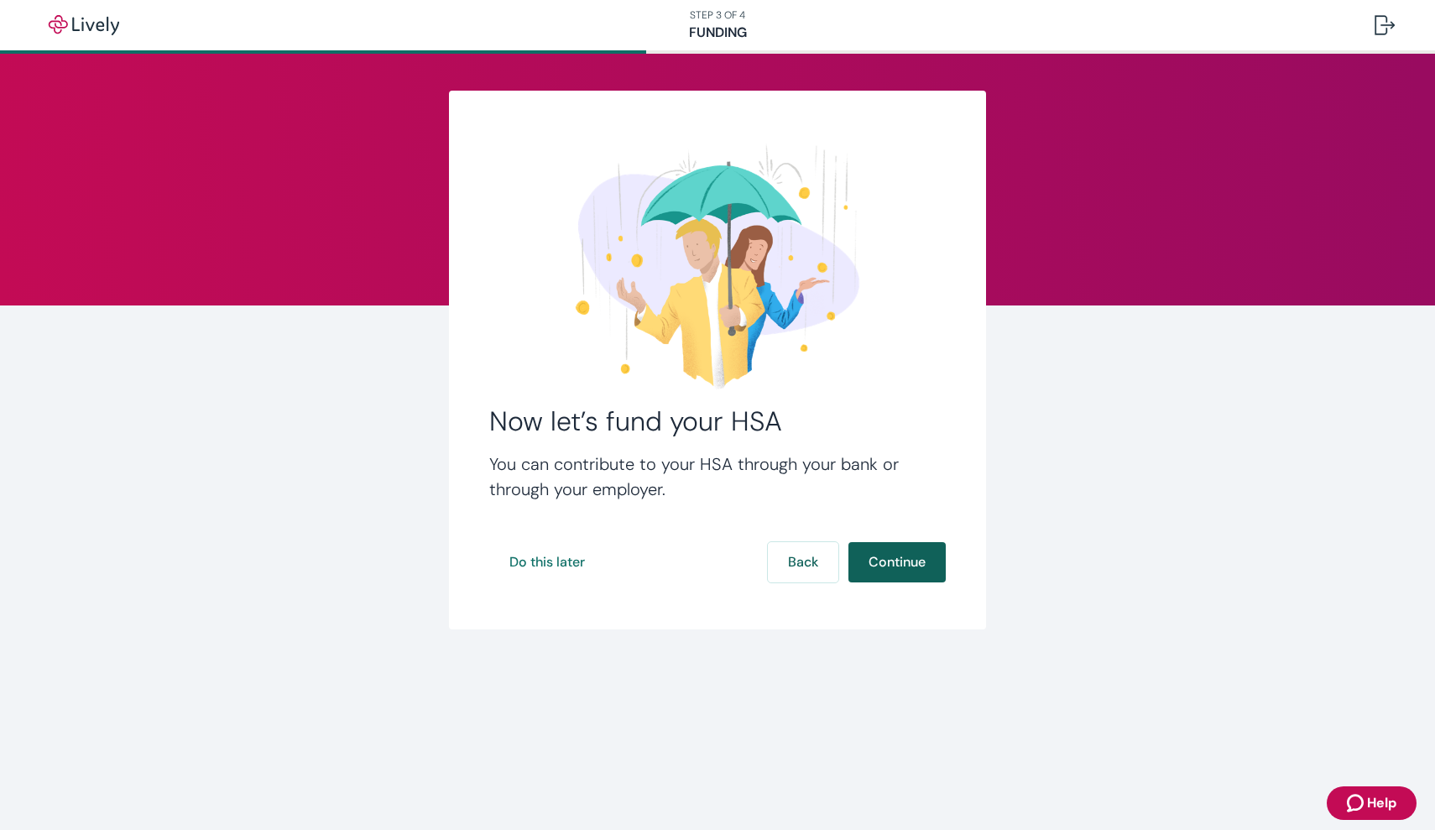
click at [909, 572] on button "Continue" at bounding box center [897, 562] width 97 height 40
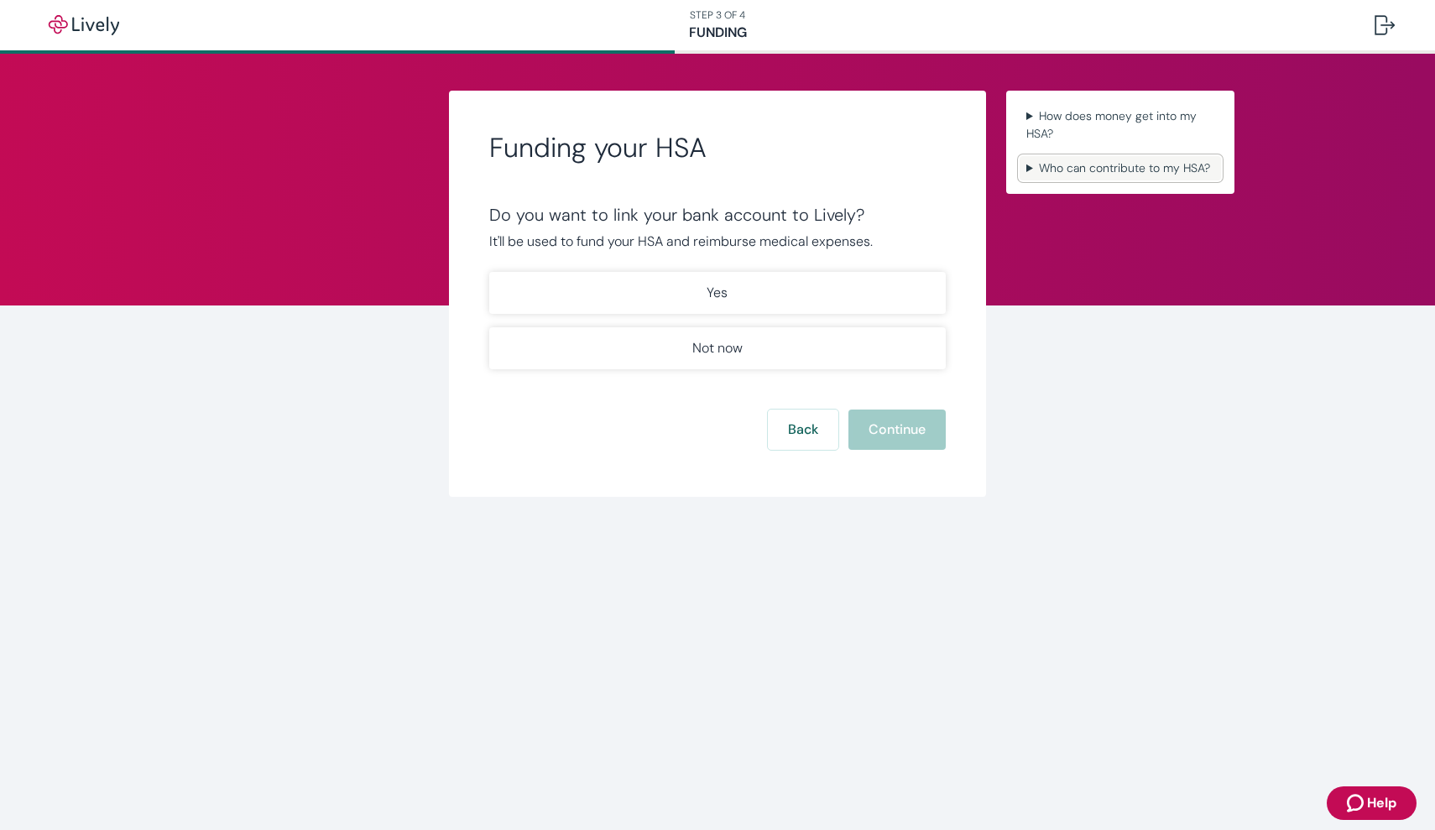
click at [1026, 171] on summary "Who can contribute to my HSA?" at bounding box center [1120, 168] width 201 height 24
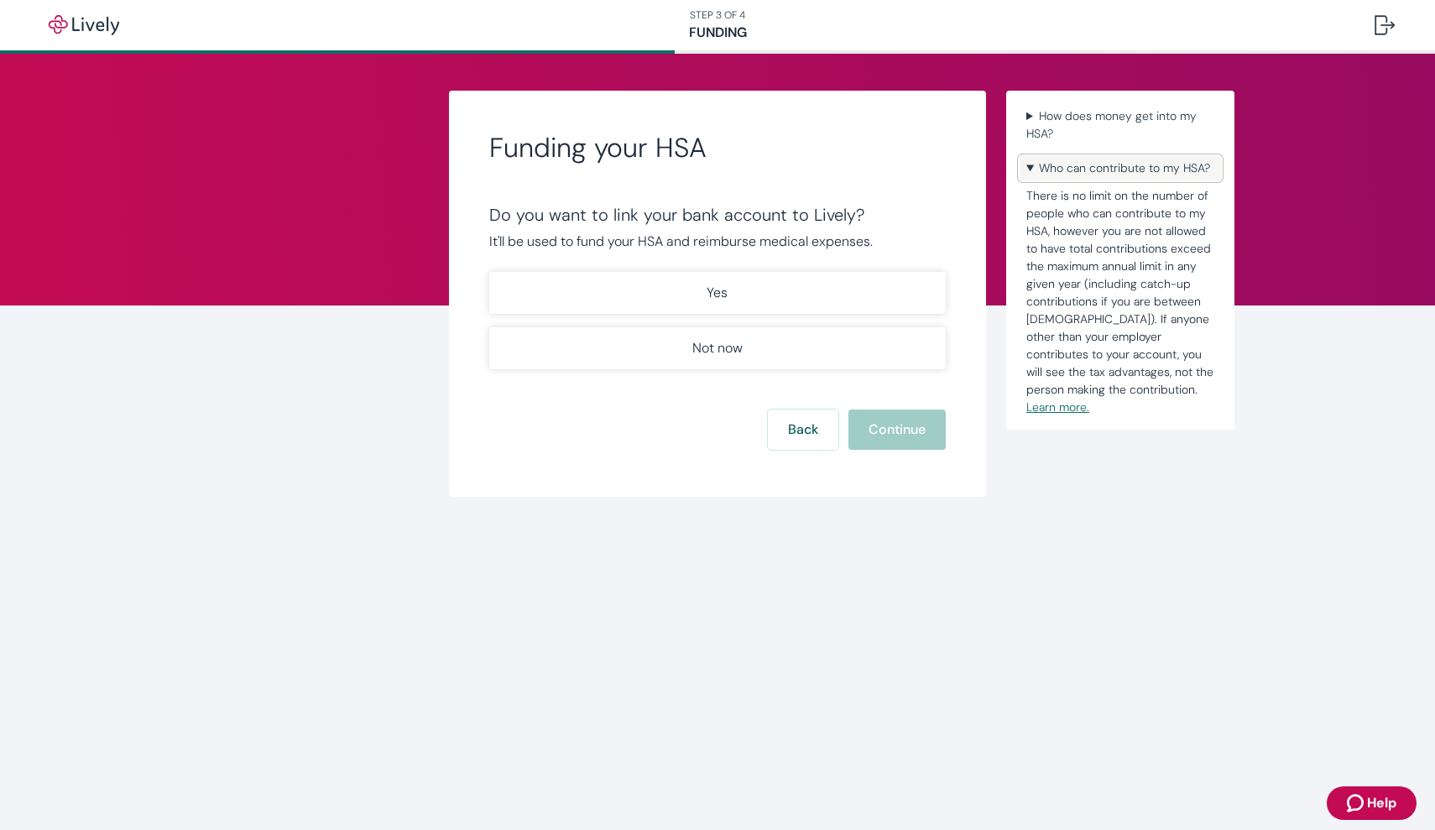
click at [1028, 168] on summary "Who can contribute to my HSA?" at bounding box center [1120, 168] width 201 height 24
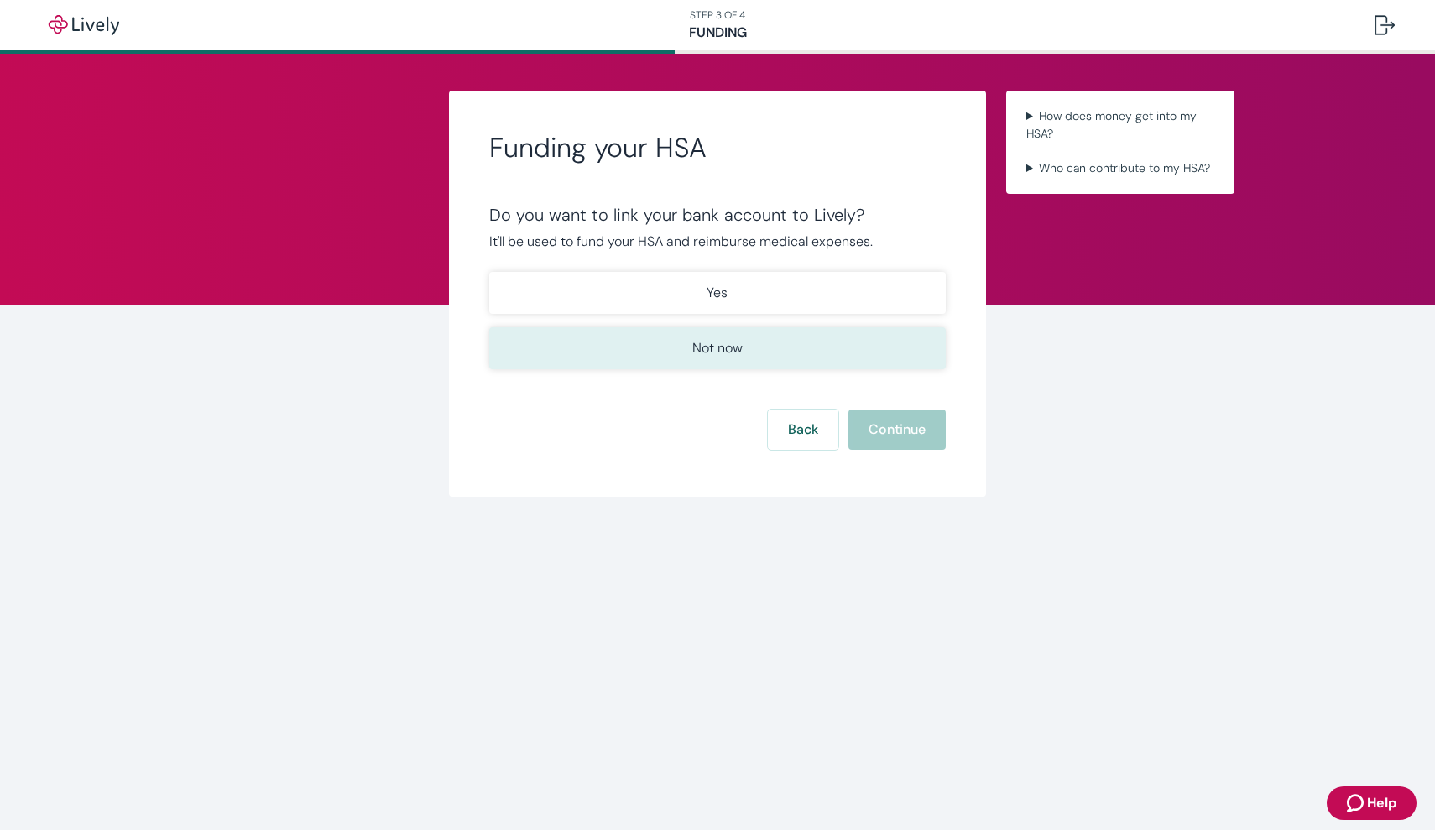
click at [739, 347] on p "Not now" at bounding box center [718, 348] width 50 height 20
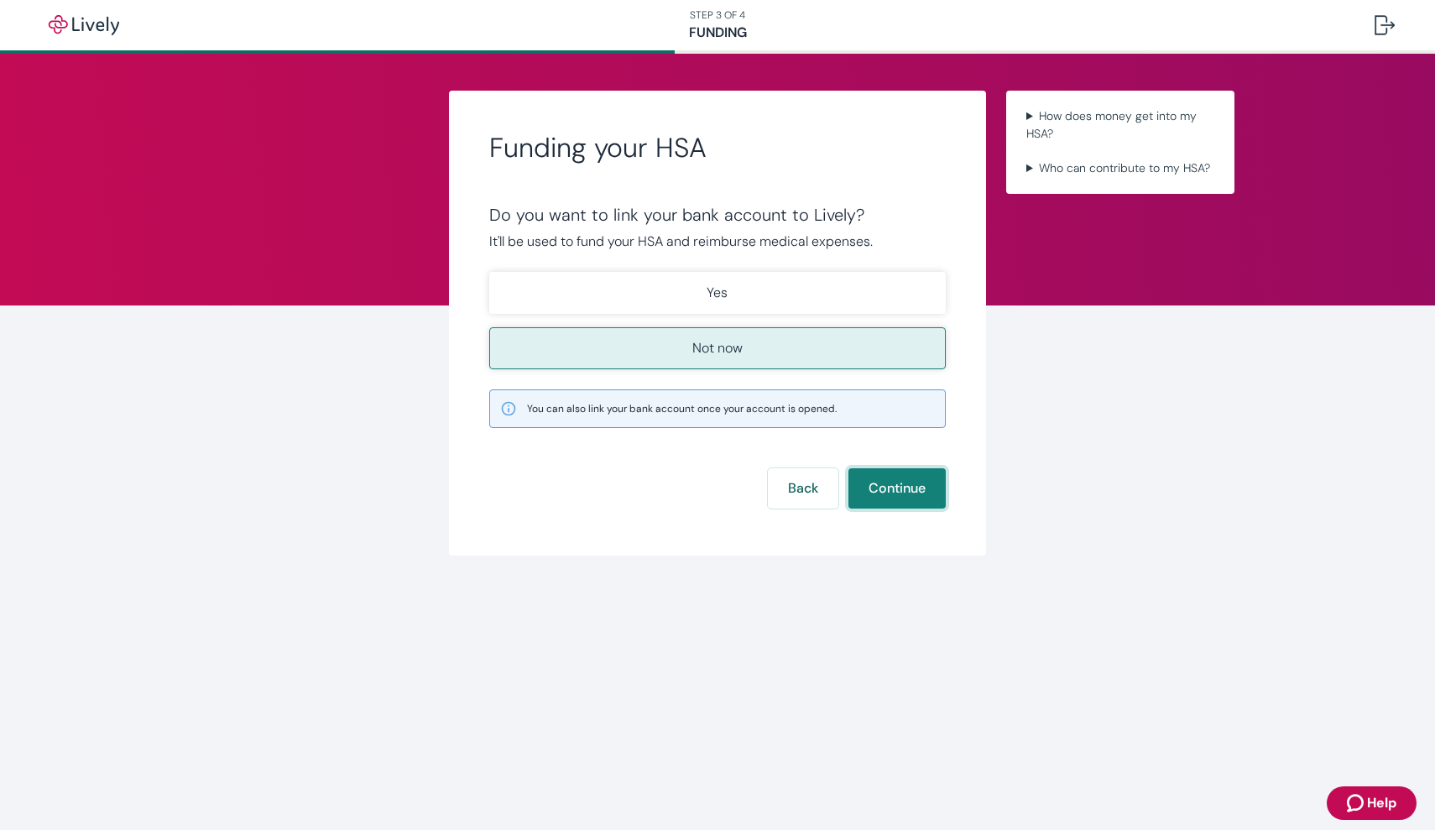
click at [894, 480] on button "Continue" at bounding box center [897, 488] width 97 height 40
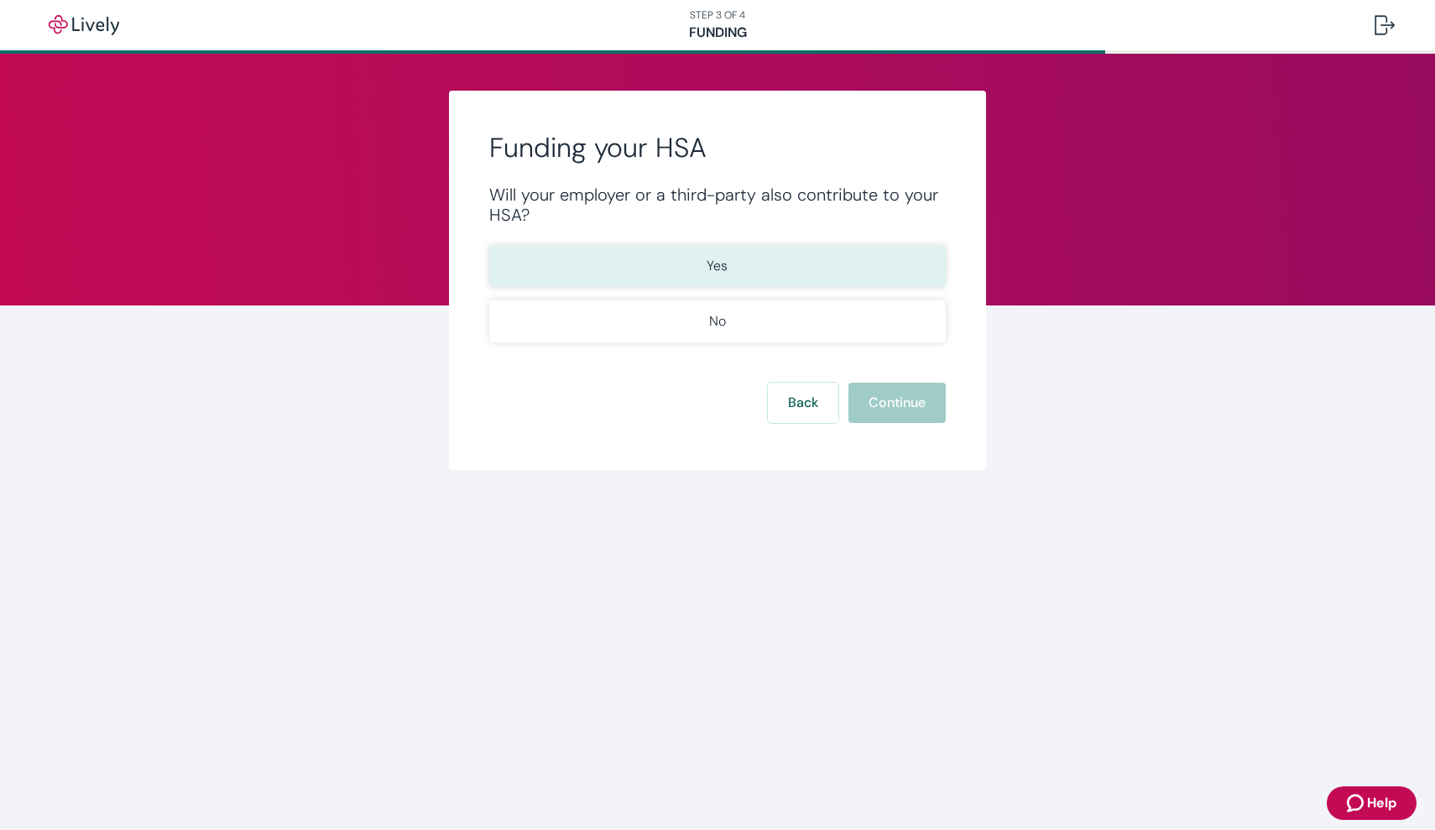
click at [743, 258] on button "Yes" at bounding box center [717, 266] width 457 height 42
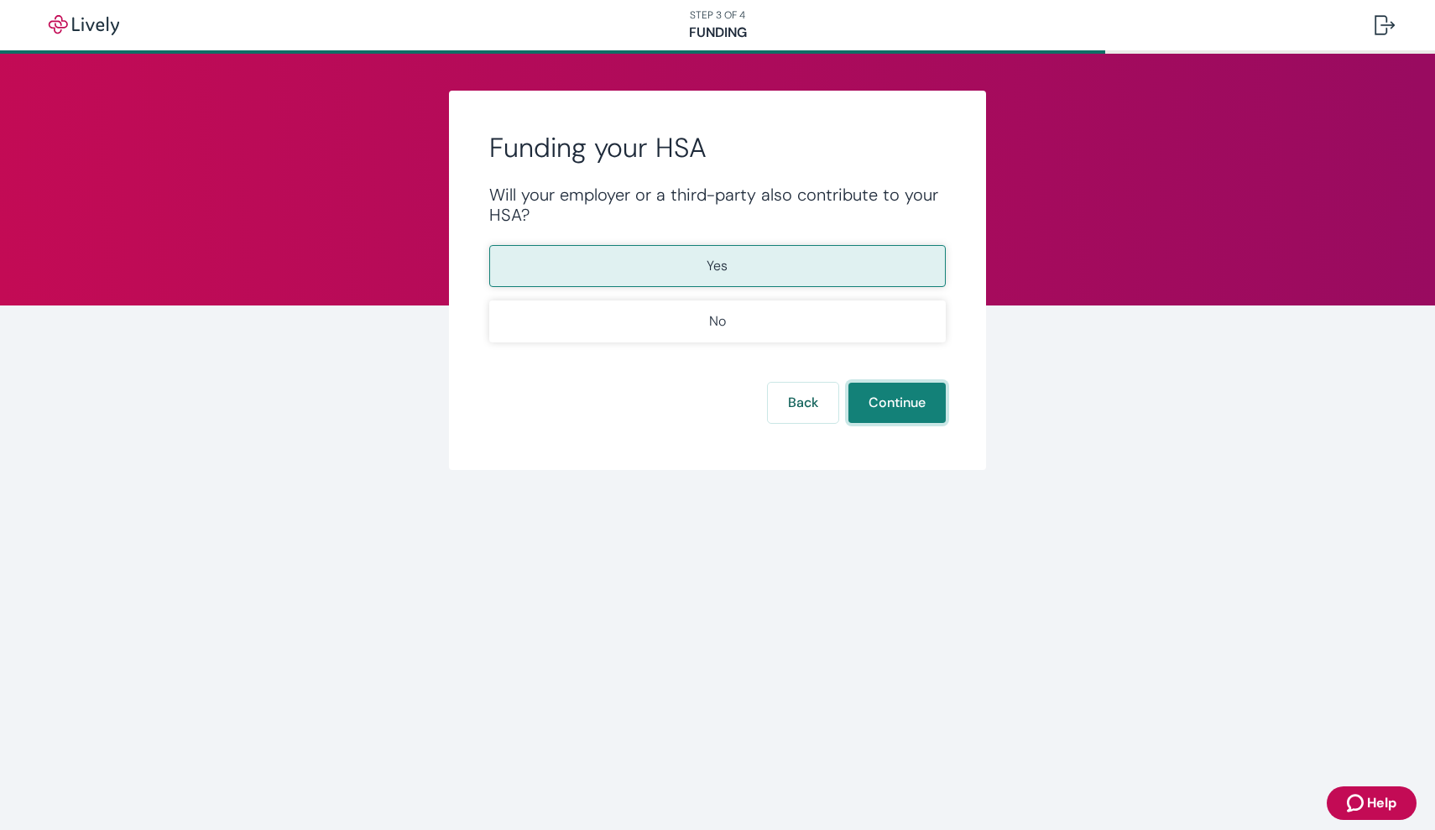
click at [887, 389] on button "Continue" at bounding box center [897, 403] width 97 height 40
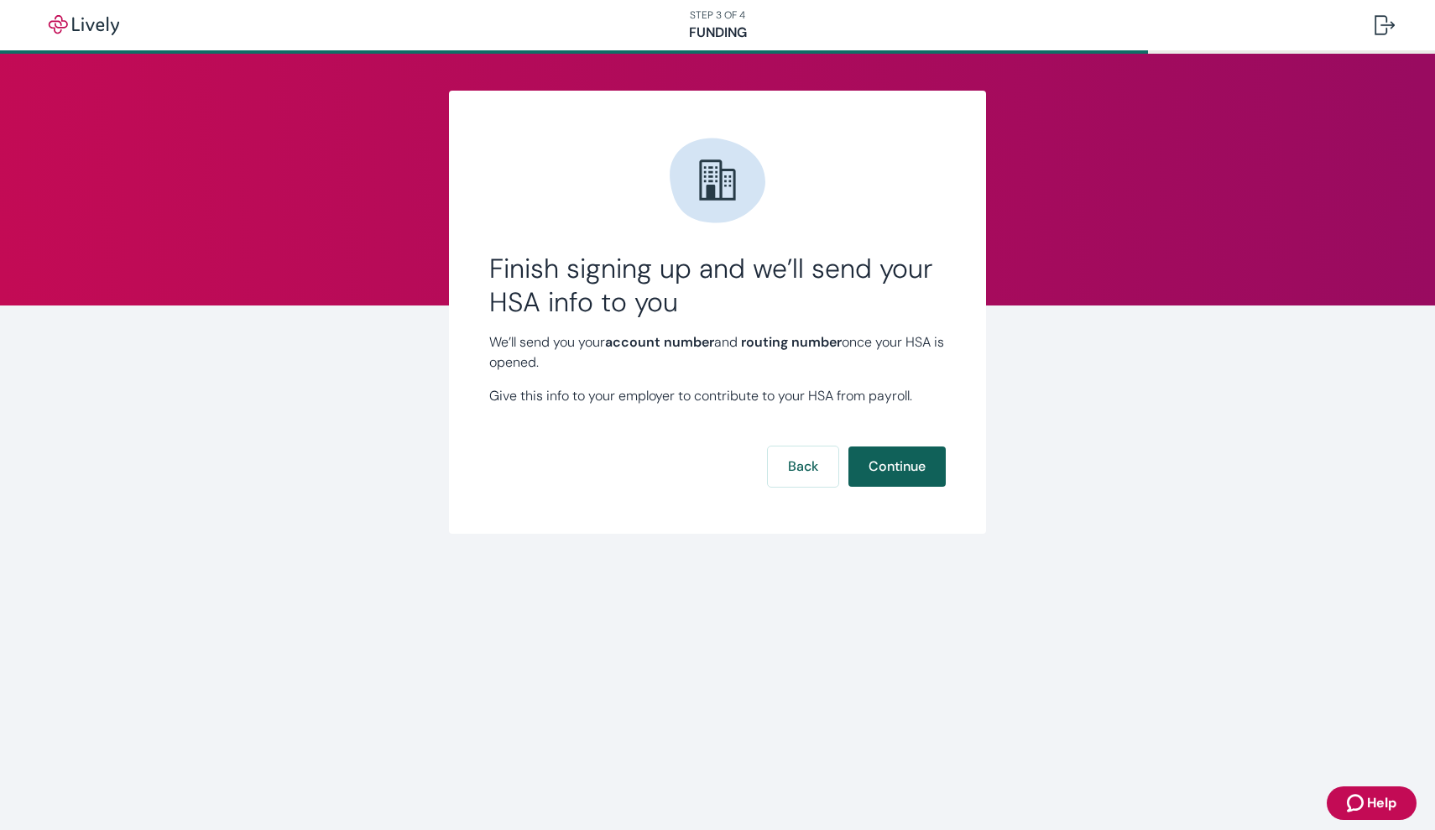
click at [899, 471] on button "Continue" at bounding box center [897, 467] width 97 height 40
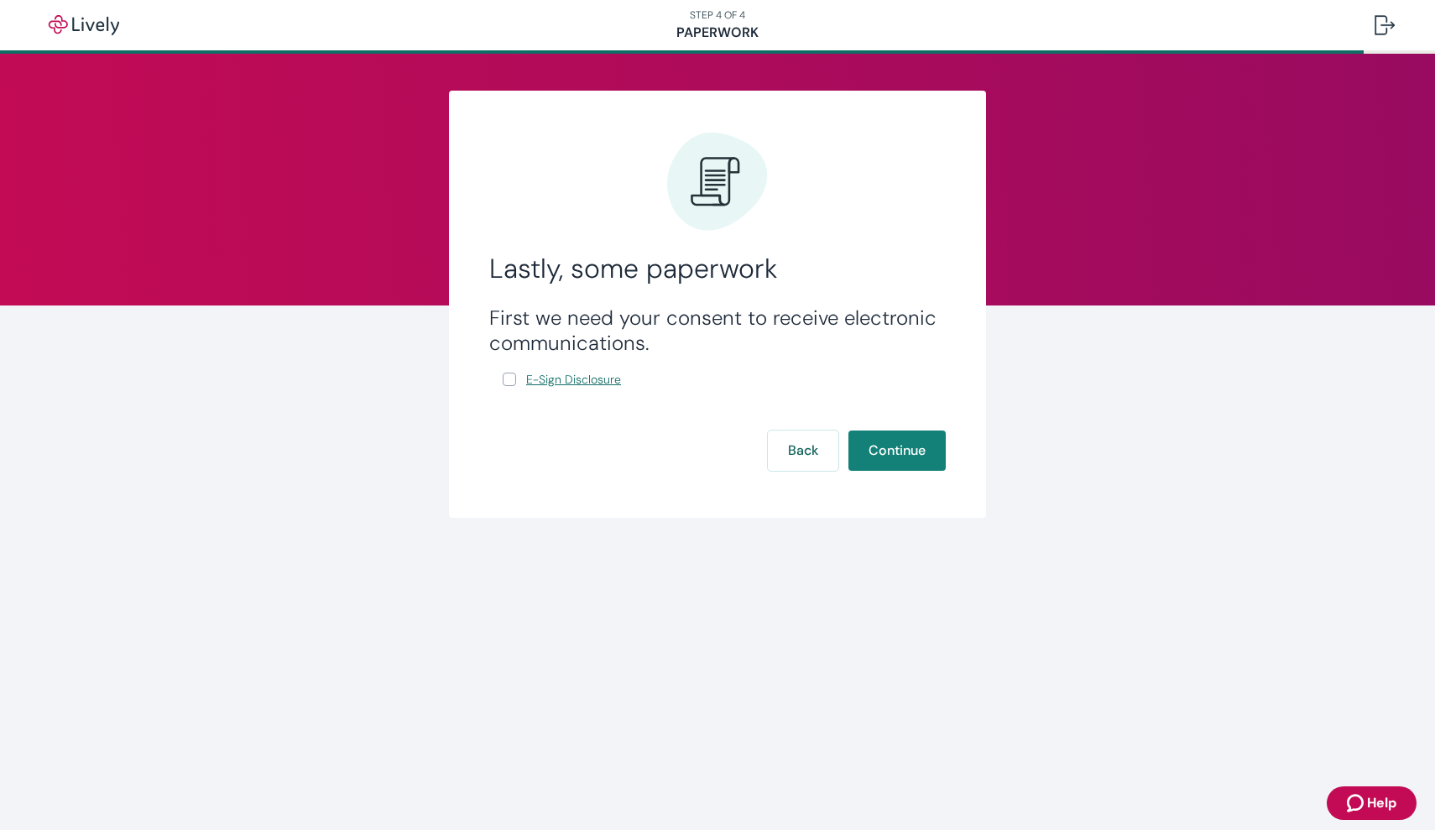
click at [587, 383] on span "E-Sign Disclosure" at bounding box center [573, 380] width 95 height 18
click at [506, 380] on input "E-Sign Disclosure" at bounding box center [509, 379] width 13 height 13
checkbox input "true"
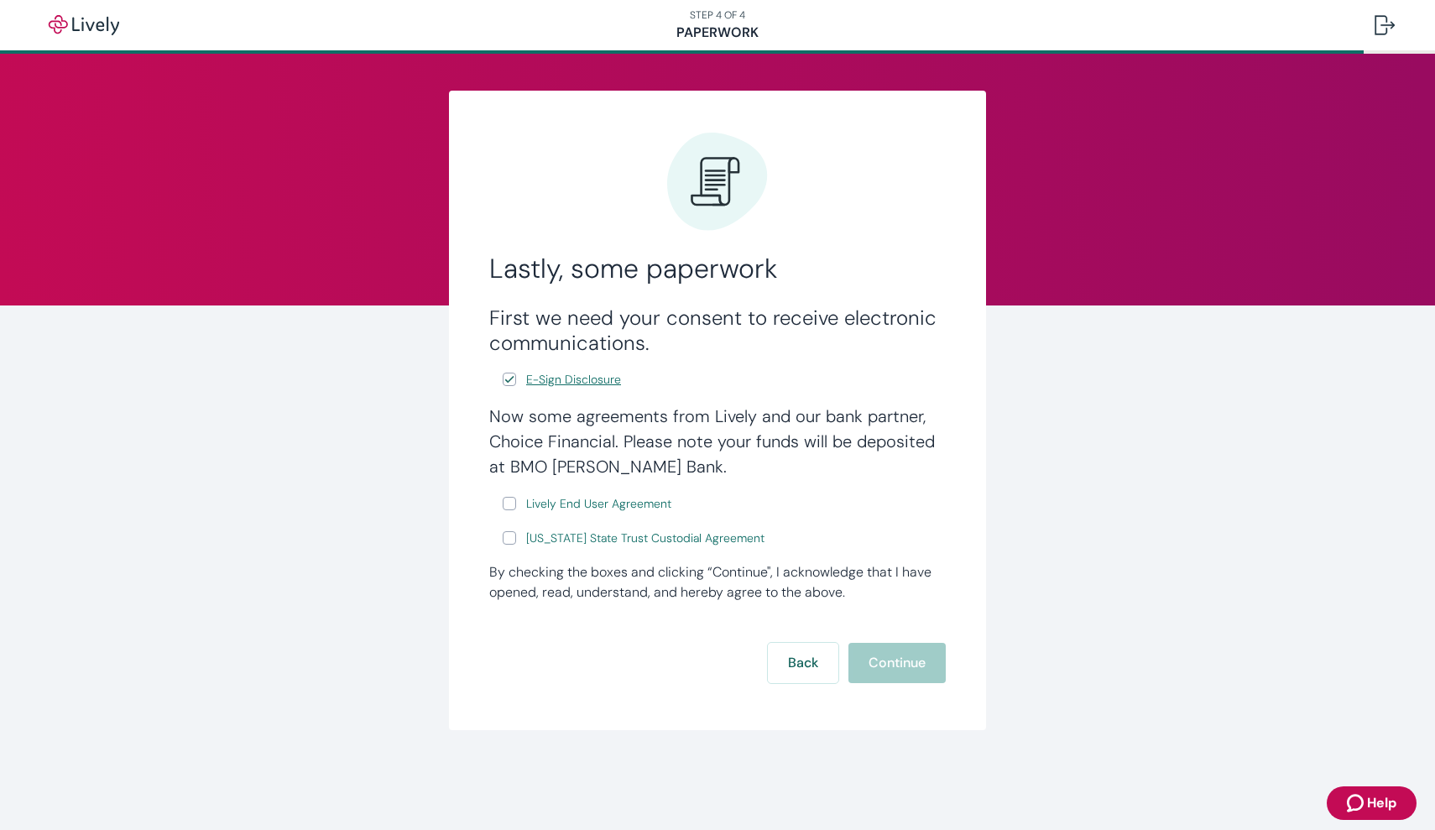
click at [573, 375] on span "E-Sign Disclosure" at bounding box center [573, 380] width 95 height 18
click at [558, 510] on span "Lively End User Agreement" at bounding box center [598, 504] width 145 height 18
click at [595, 541] on span "Wyoming State Trust Custodial Agreement" at bounding box center [645, 539] width 238 height 18
click at [516, 505] on label "Lively End User Agreement" at bounding box center [589, 504] width 172 height 21
click at [516, 505] on input "Lively End User Agreement" at bounding box center [509, 503] width 13 height 13
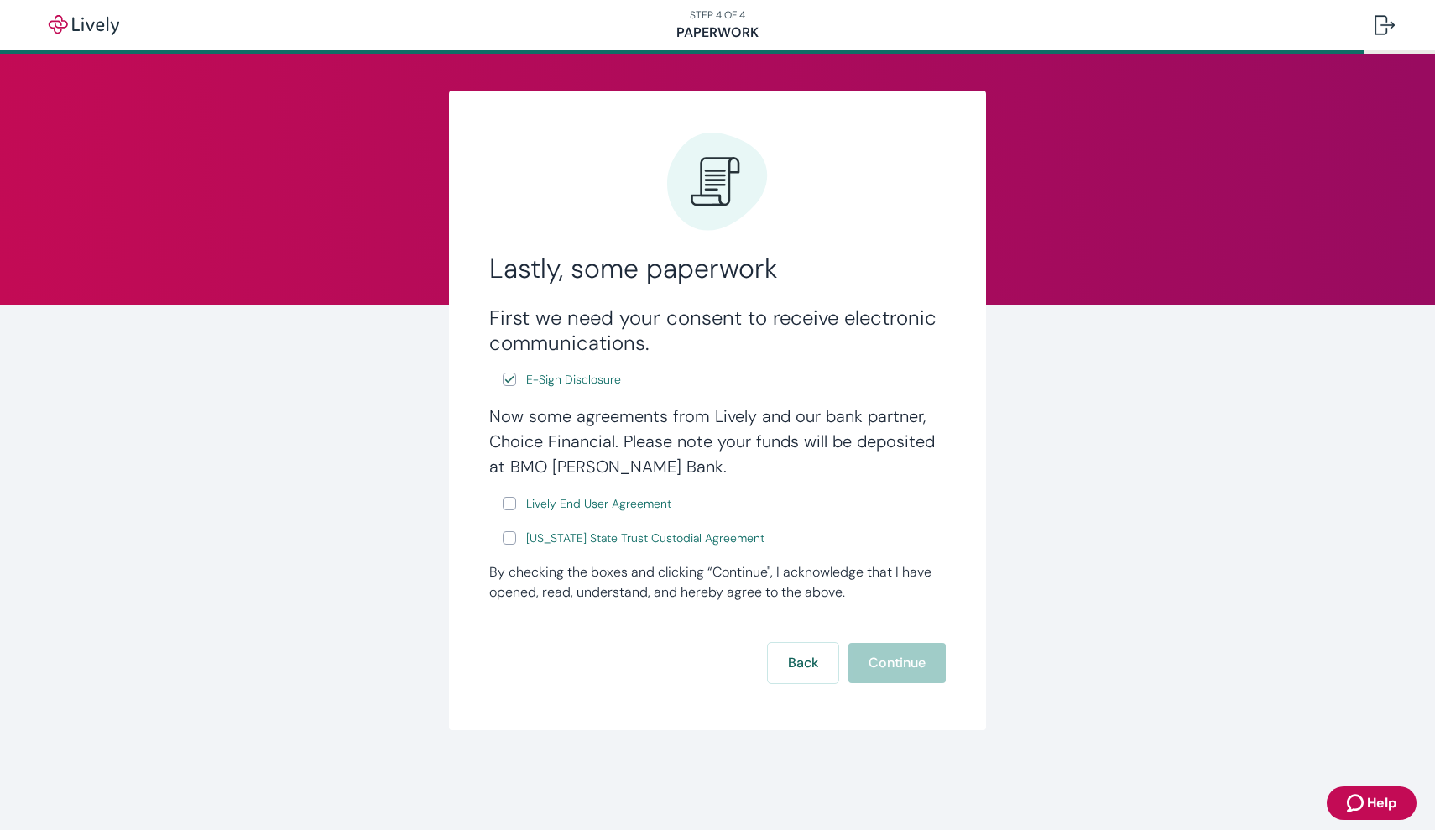
checkbox input "true"
click at [505, 541] on input "Wyoming State Trust Custodial Agreement" at bounding box center [509, 537] width 13 height 13
checkbox input "true"
click at [561, 505] on span "Lively End User Agreement" at bounding box center [598, 504] width 145 height 18
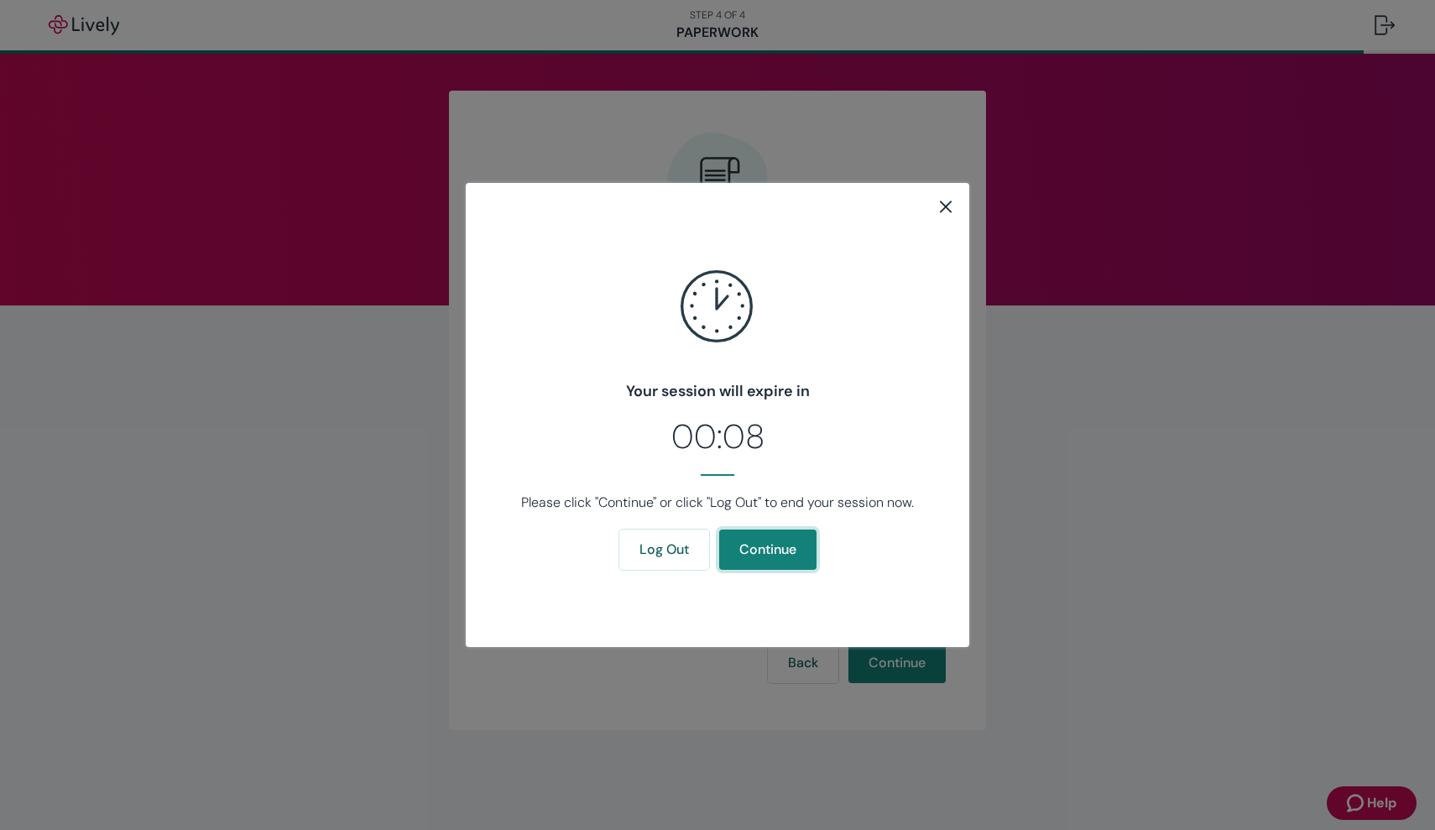
click at [771, 541] on button "Continue" at bounding box center [767, 550] width 97 height 40
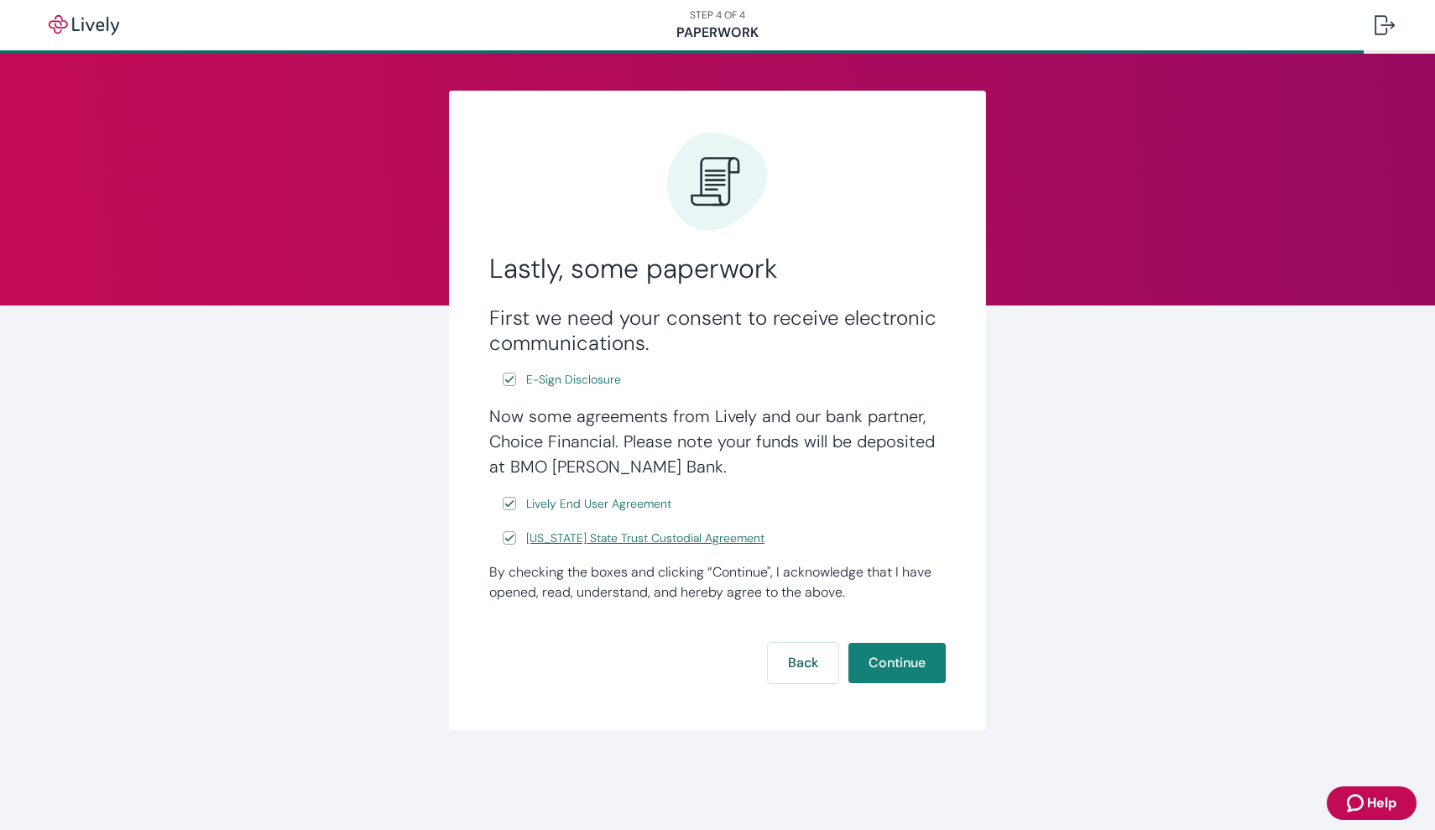
click at [562, 548] on link "Wyoming State Trust Custodial Agreement" at bounding box center [645, 538] width 245 height 21
click at [881, 668] on button "Continue" at bounding box center [897, 663] width 97 height 40
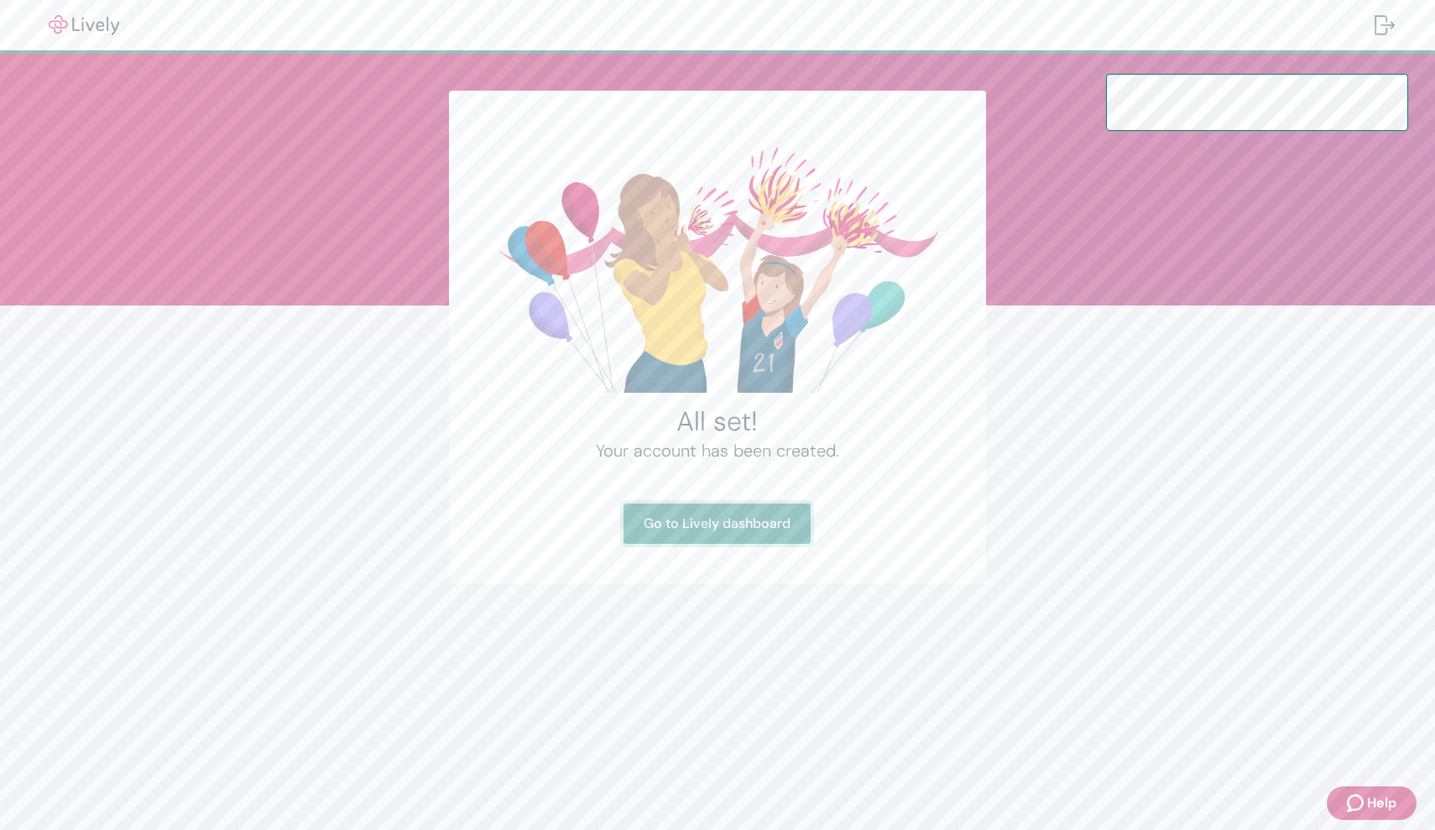
click at [728, 520] on link "Go to Lively dashboard" at bounding box center [717, 524] width 187 height 40
